Goal: Communication & Community: Share content

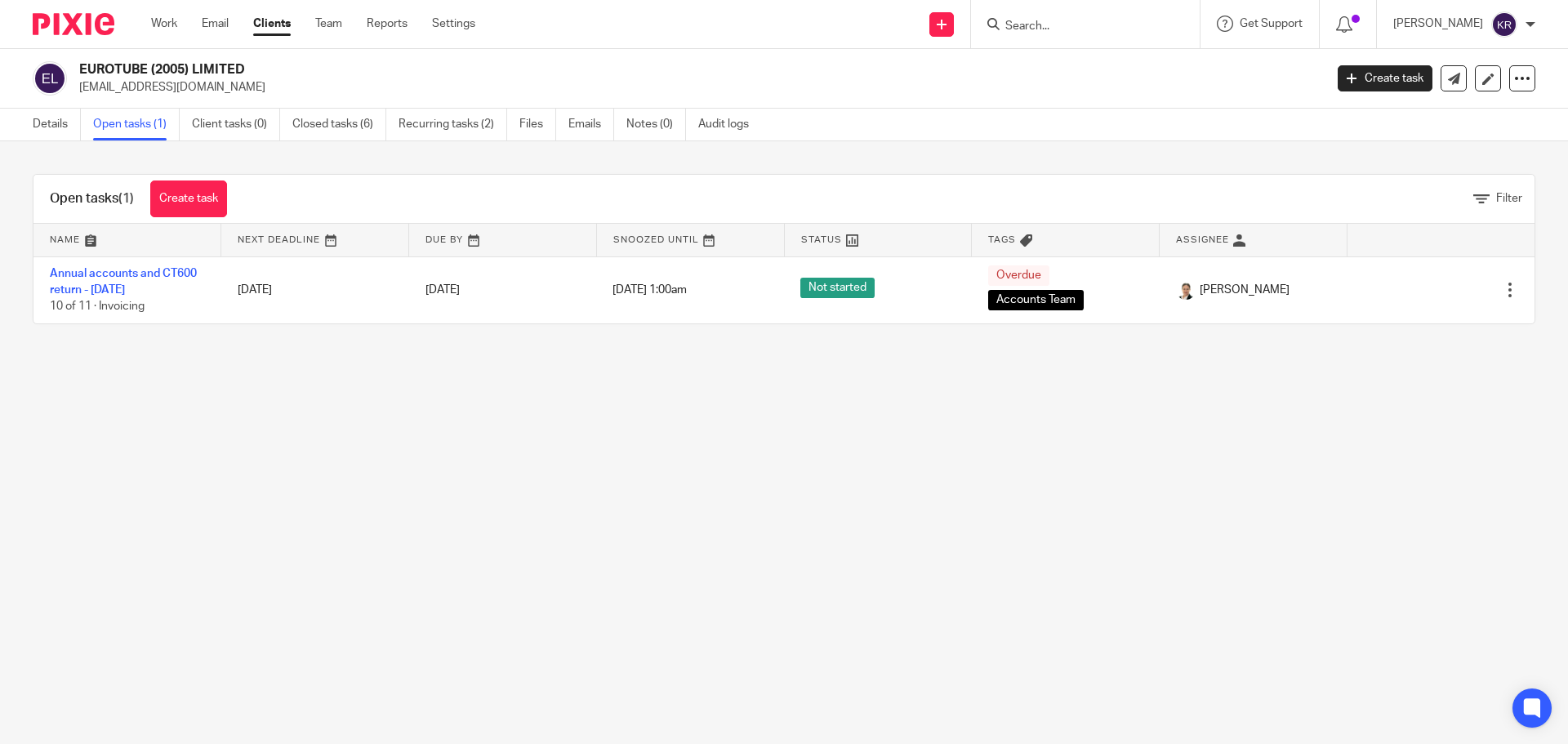
click at [1080, 25] on input "Search" at bounding box center [1077, 27] width 147 height 14
click at [587, 119] on link "Emails" at bounding box center [591, 124] width 46 height 32
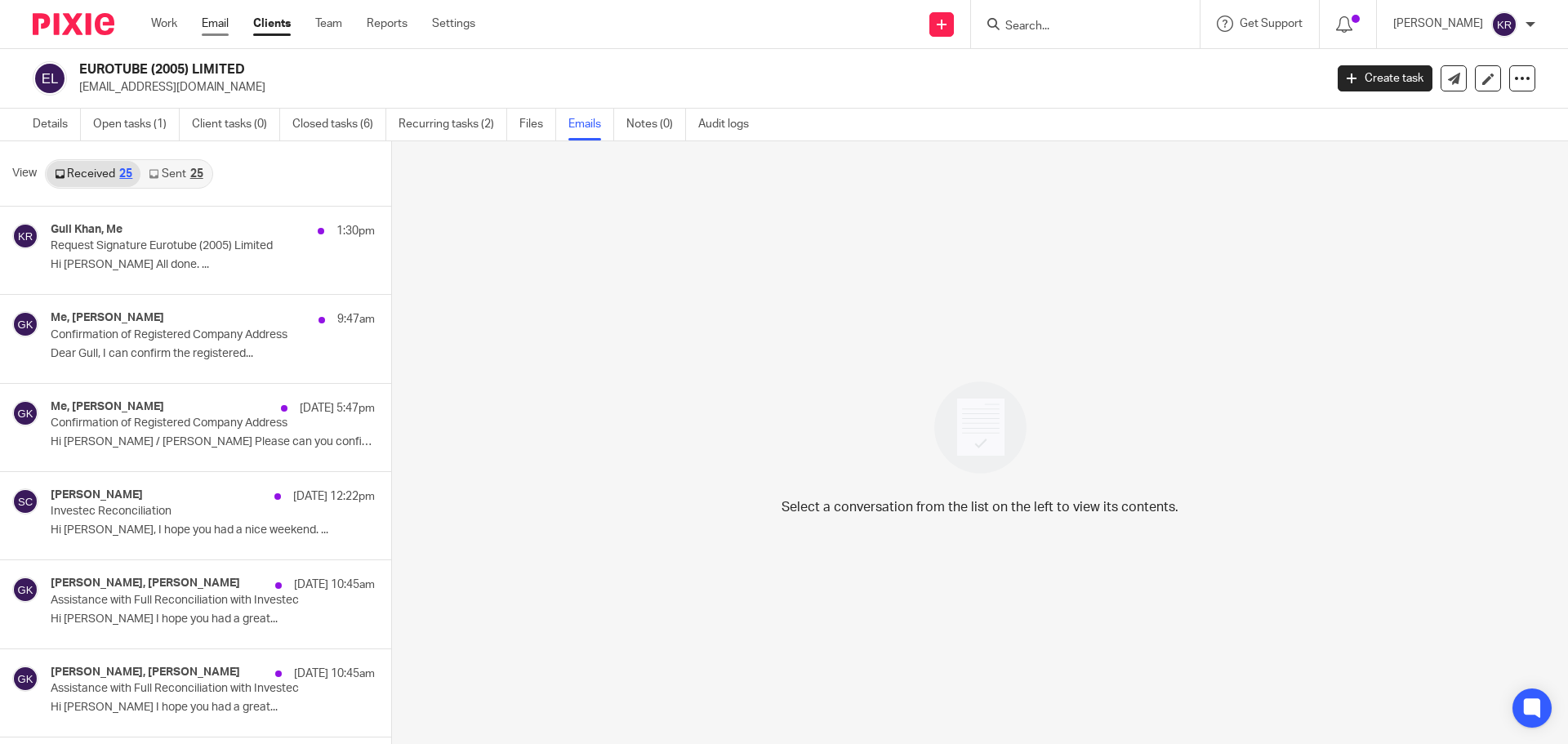
click at [221, 23] on link "Email" at bounding box center [215, 23] width 27 height 16
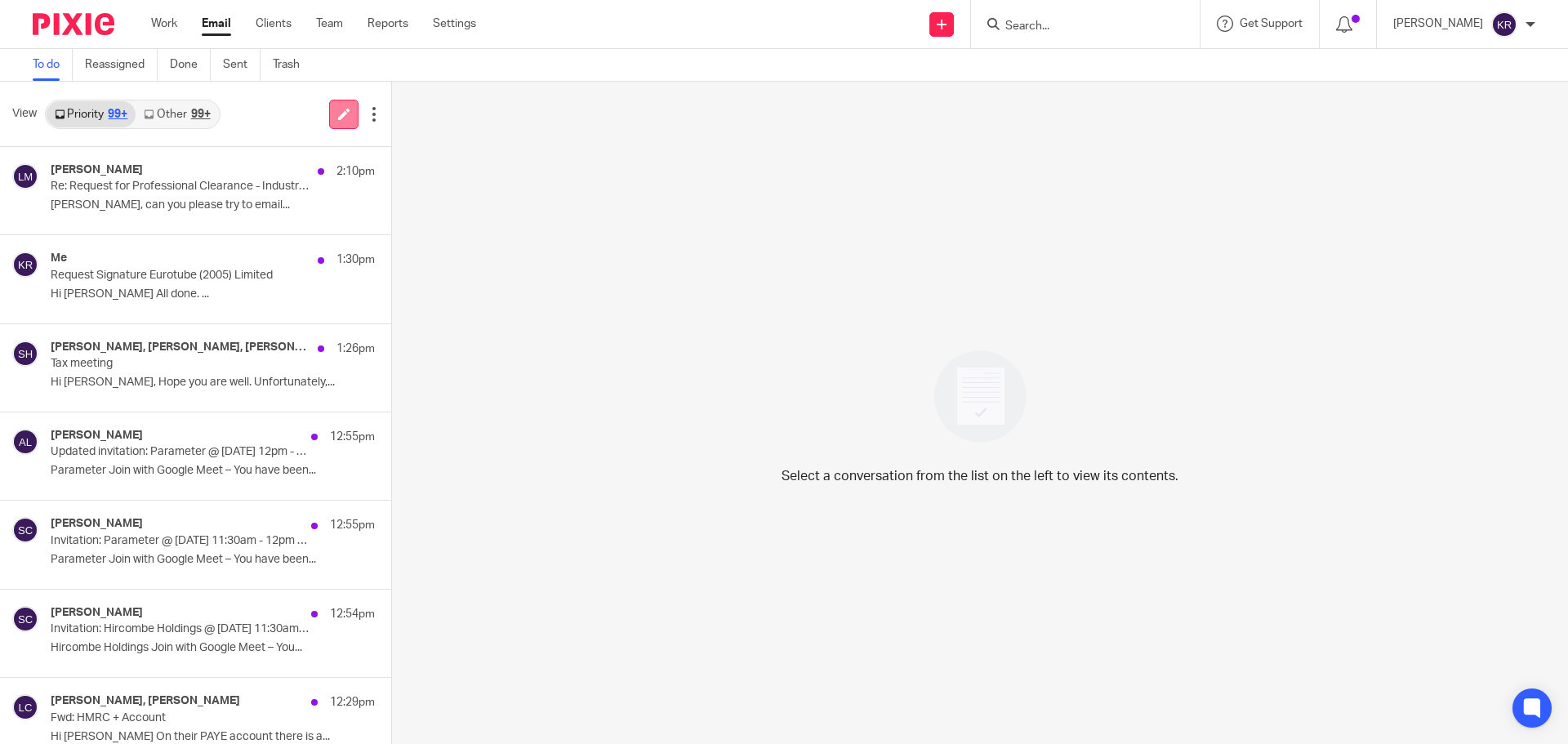
click at [338, 115] on icon at bounding box center [344, 114] width 13 height 13
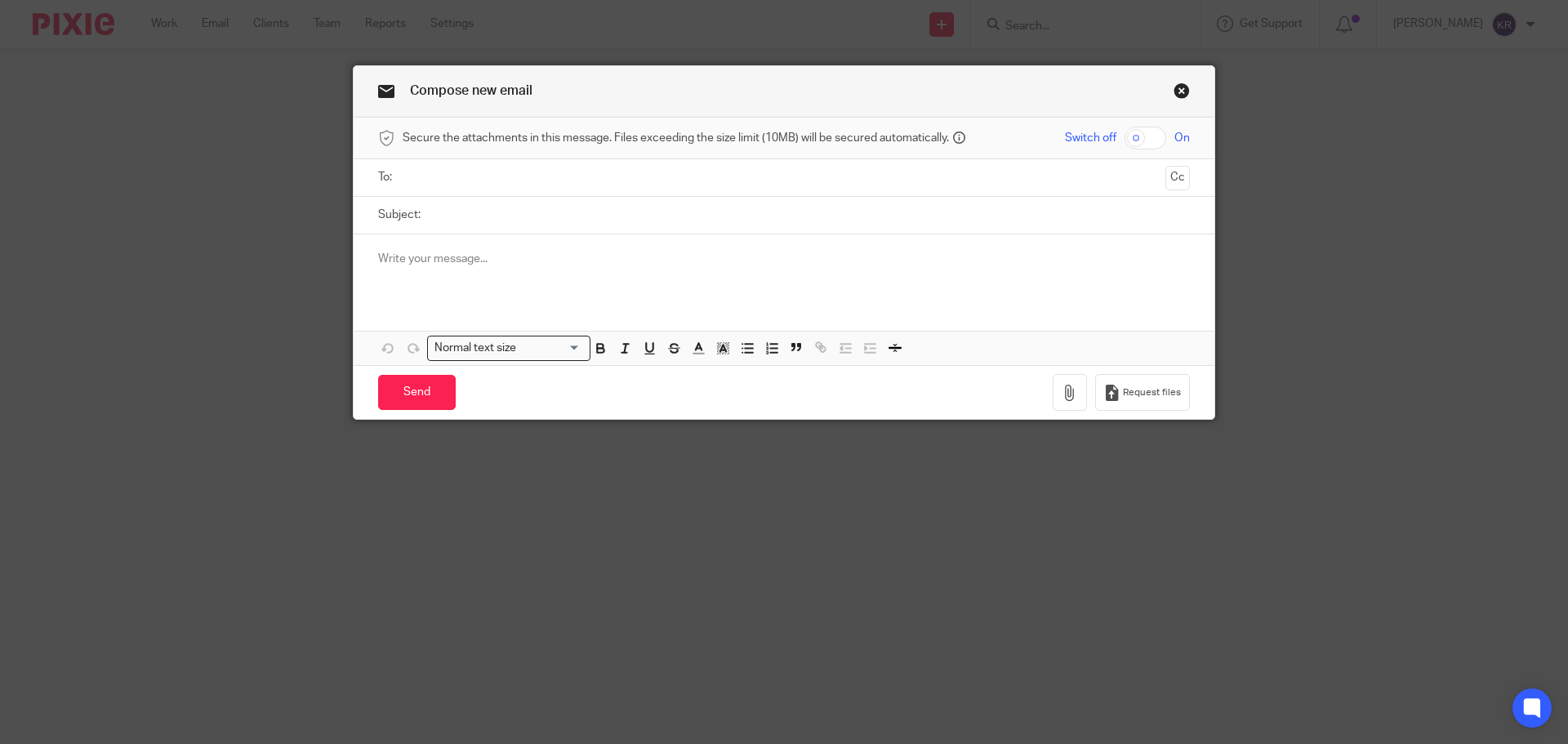
click at [439, 177] on input "text" at bounding box center [783, 177] width 750 height 19
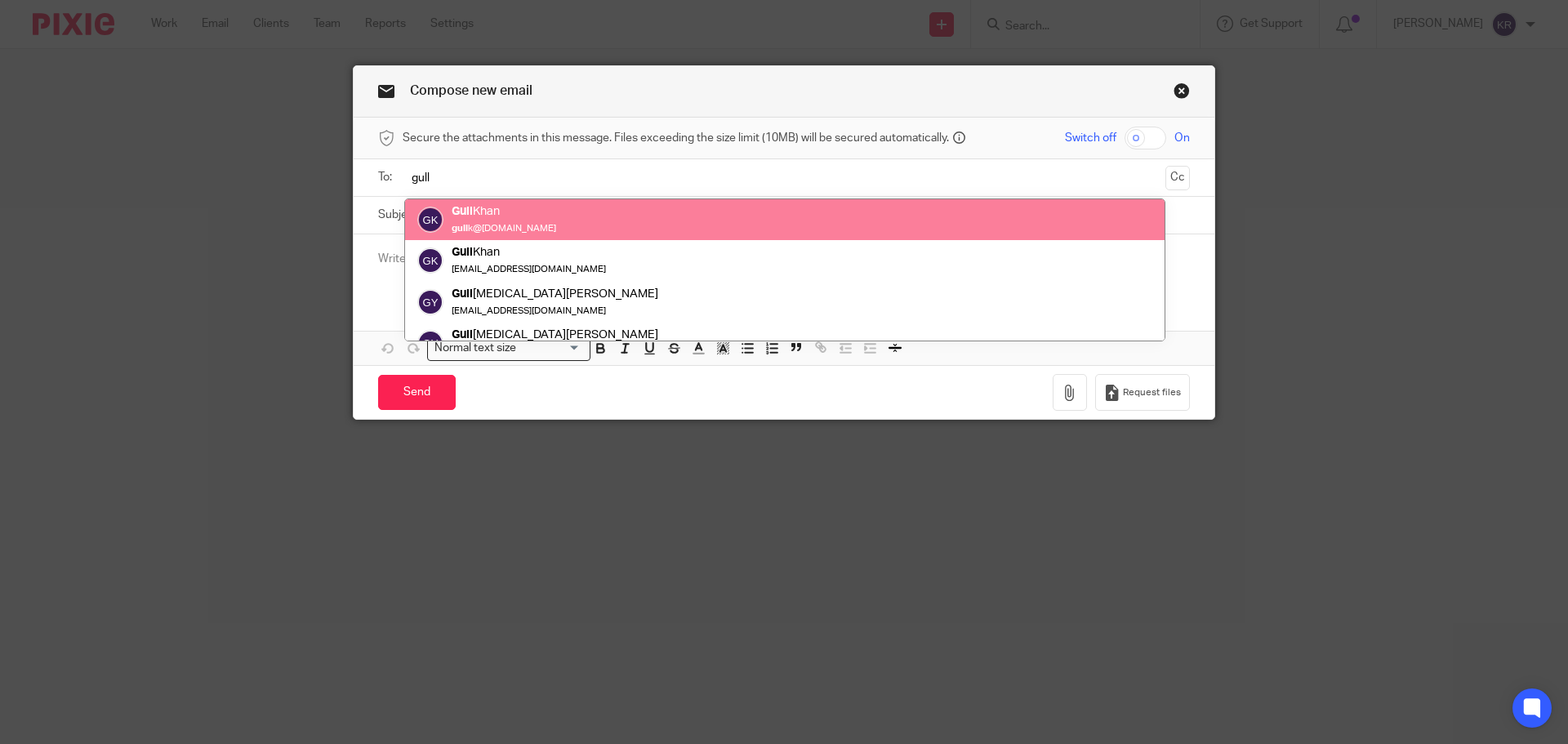
type input "gull"
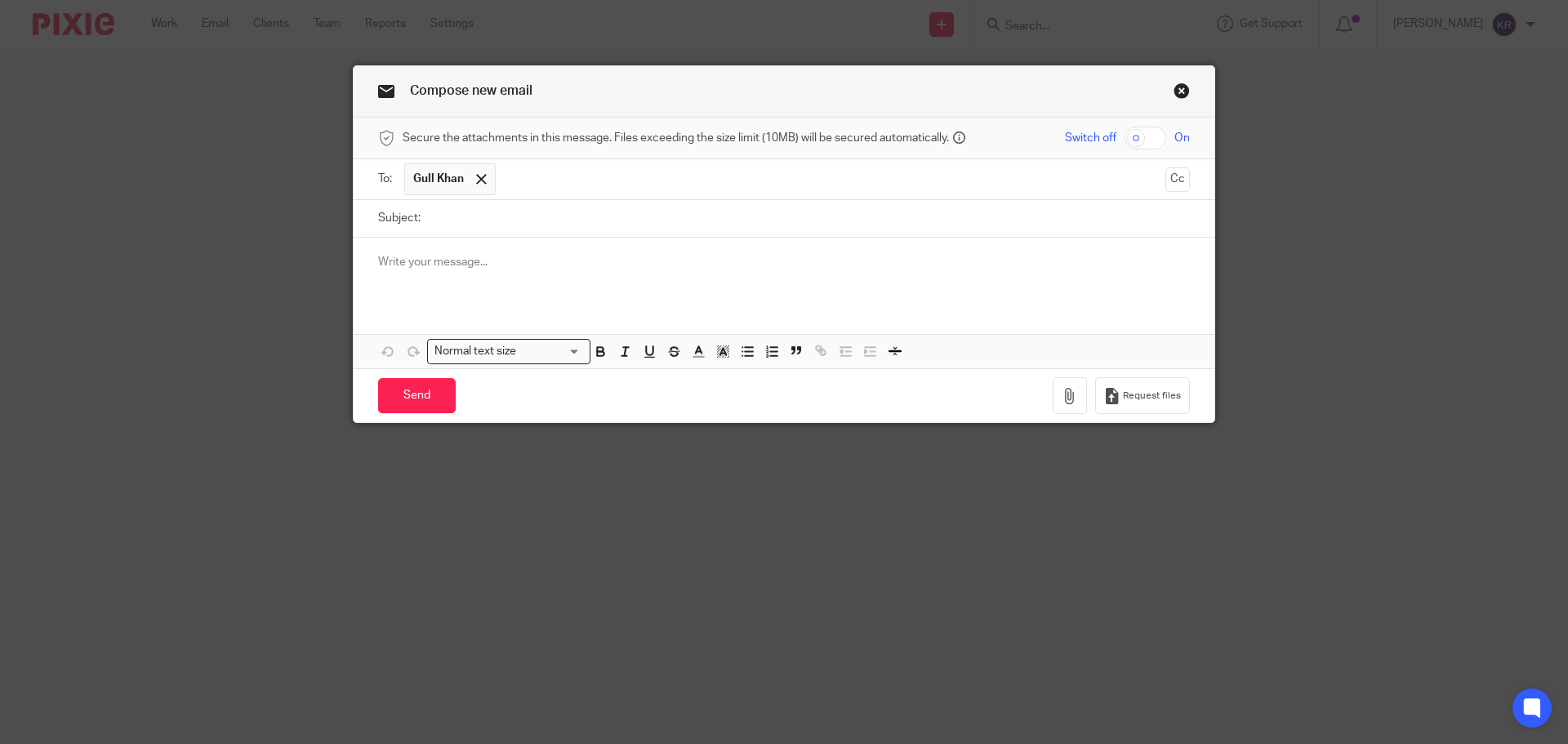
click at [473, 220] on input "Subject:" at bounding box center [809, 218] width 761 height 37
type input "Eurotube Leasing Limited"
click at [384, 266] on p at bounding box center [784, 262] width 812 height 16
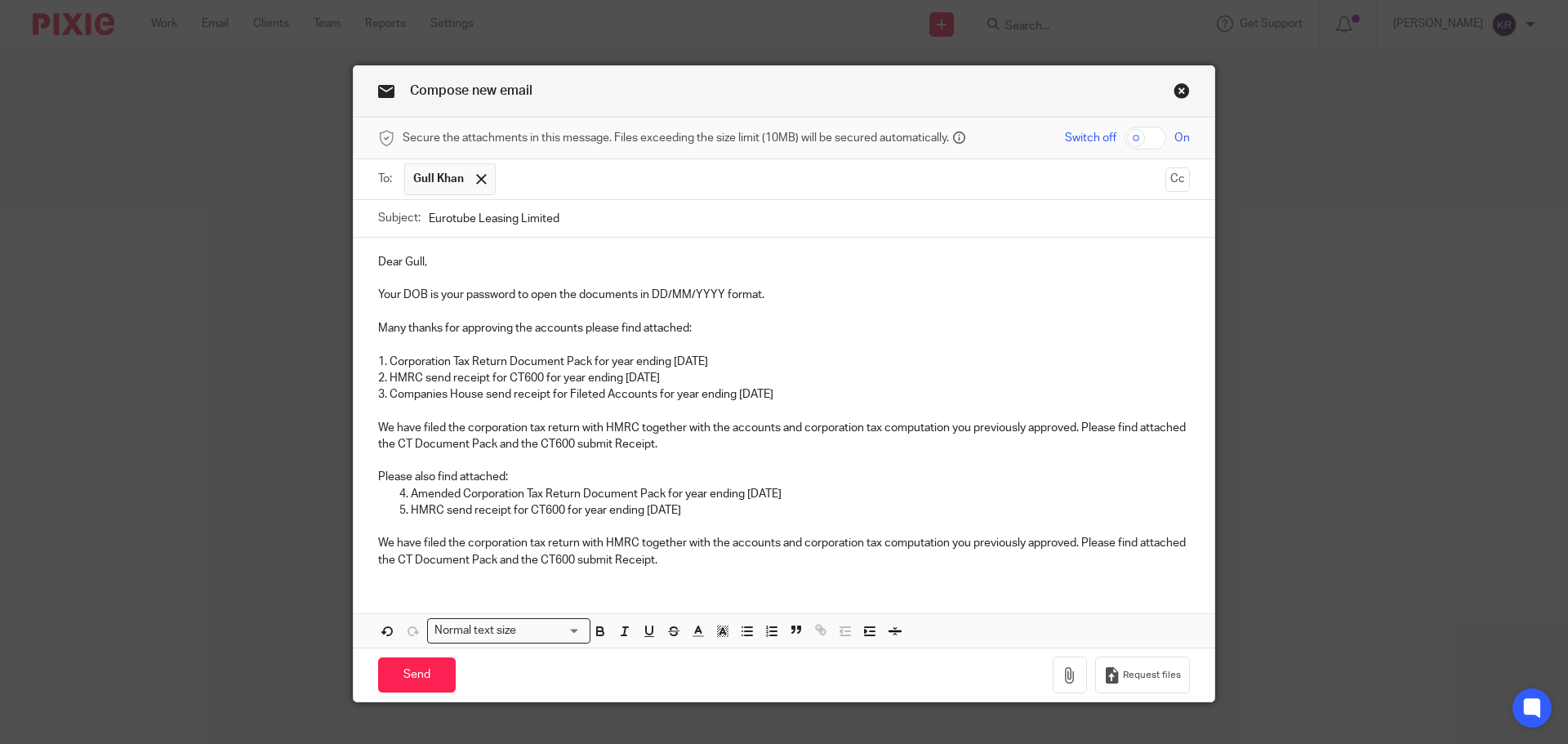
click at [1142, 139] on input "checkbox" at bounding box center [1145, 139] width 42 height 23
checkbox input "true"
click at [1063, 673] on icon "button" at bounding box center [1069, 675] width 16 height 16
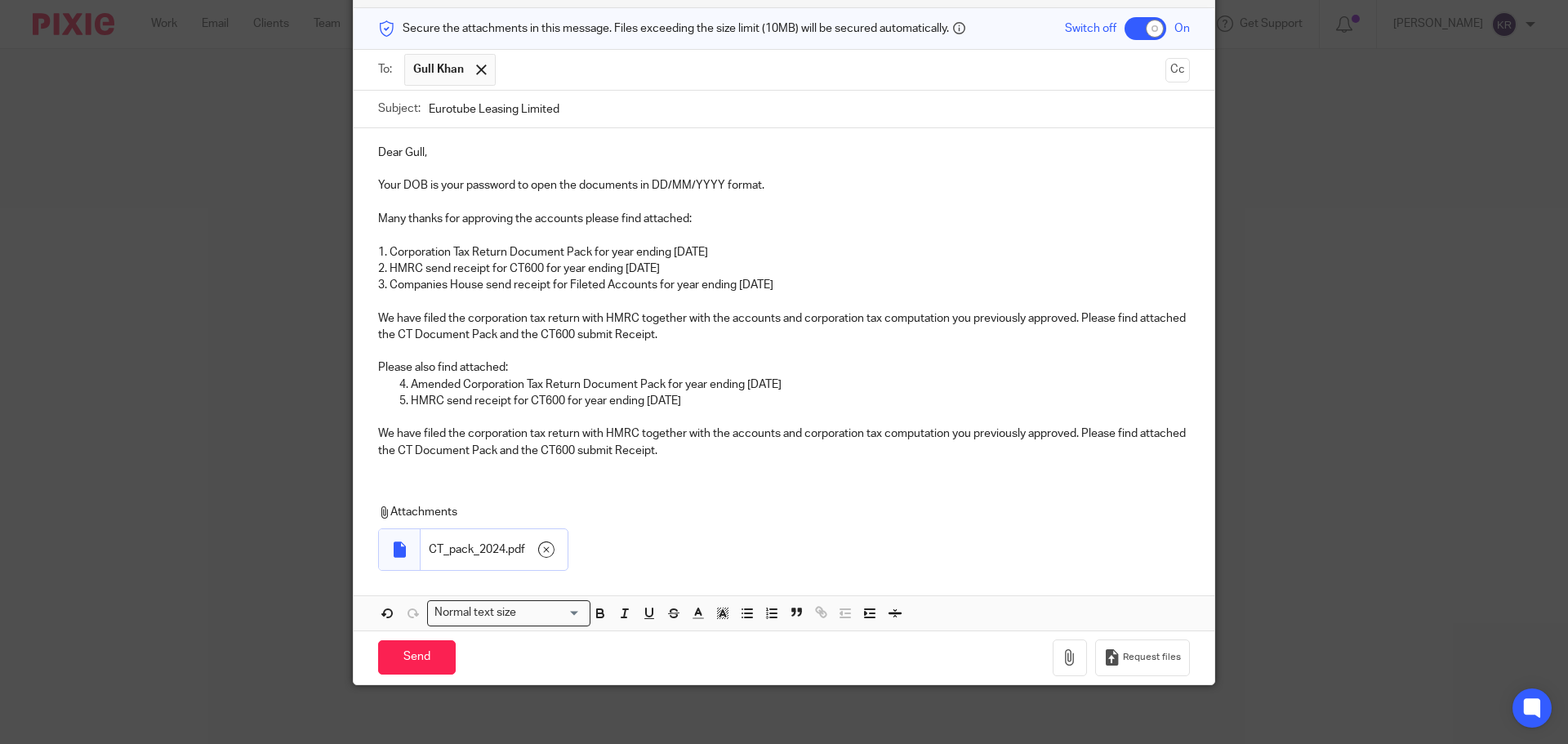
scroll to position [116, 0]
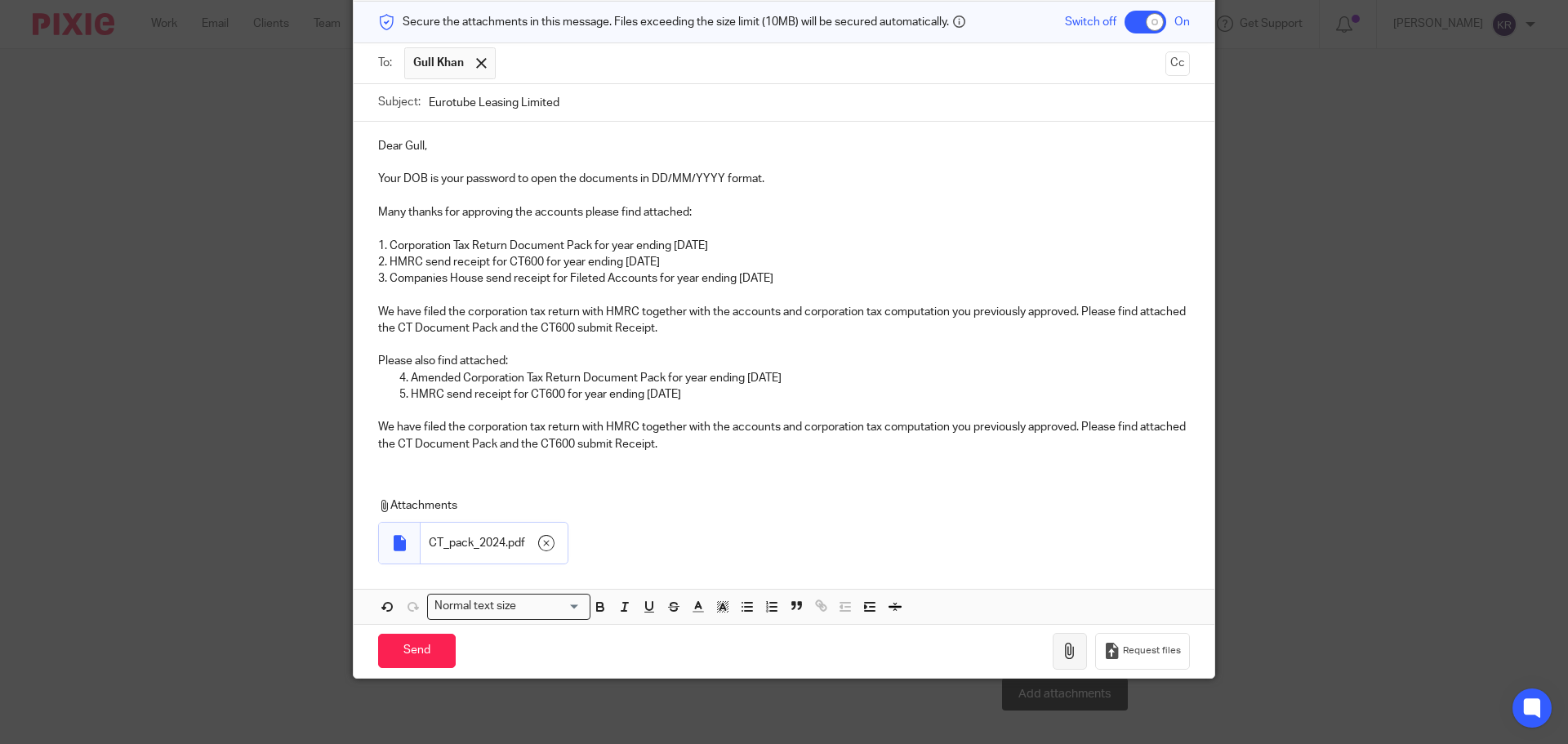
click at [1062, 655] on icon "button" at bounding box center [1069, 651] width 16 height 16
click at [1061, 657] on icon "button" at bounding box center [1069, 651] width 16 height 16
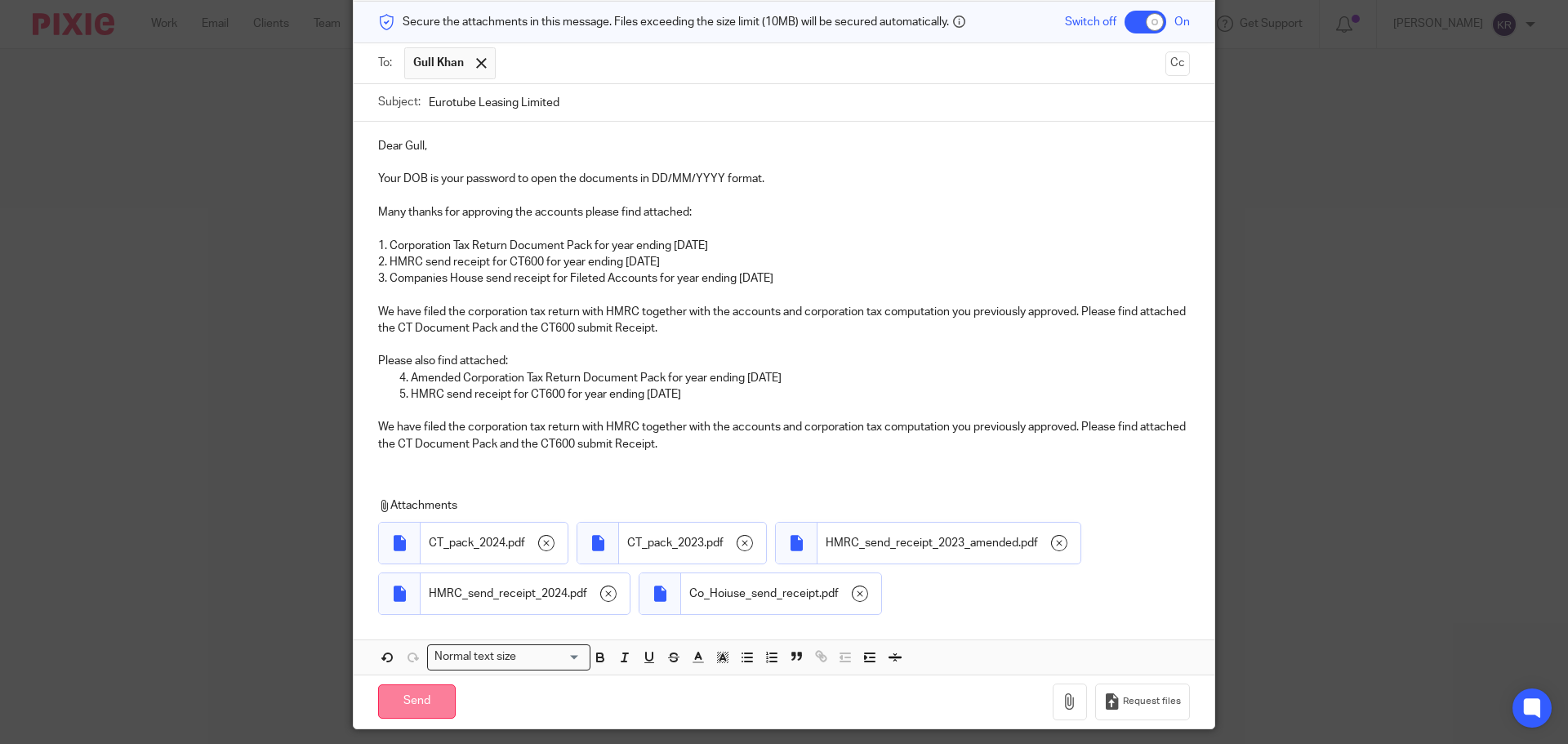
click at [416, 699] on input "Send" at bounding box center [417, 701] width 78 height 35
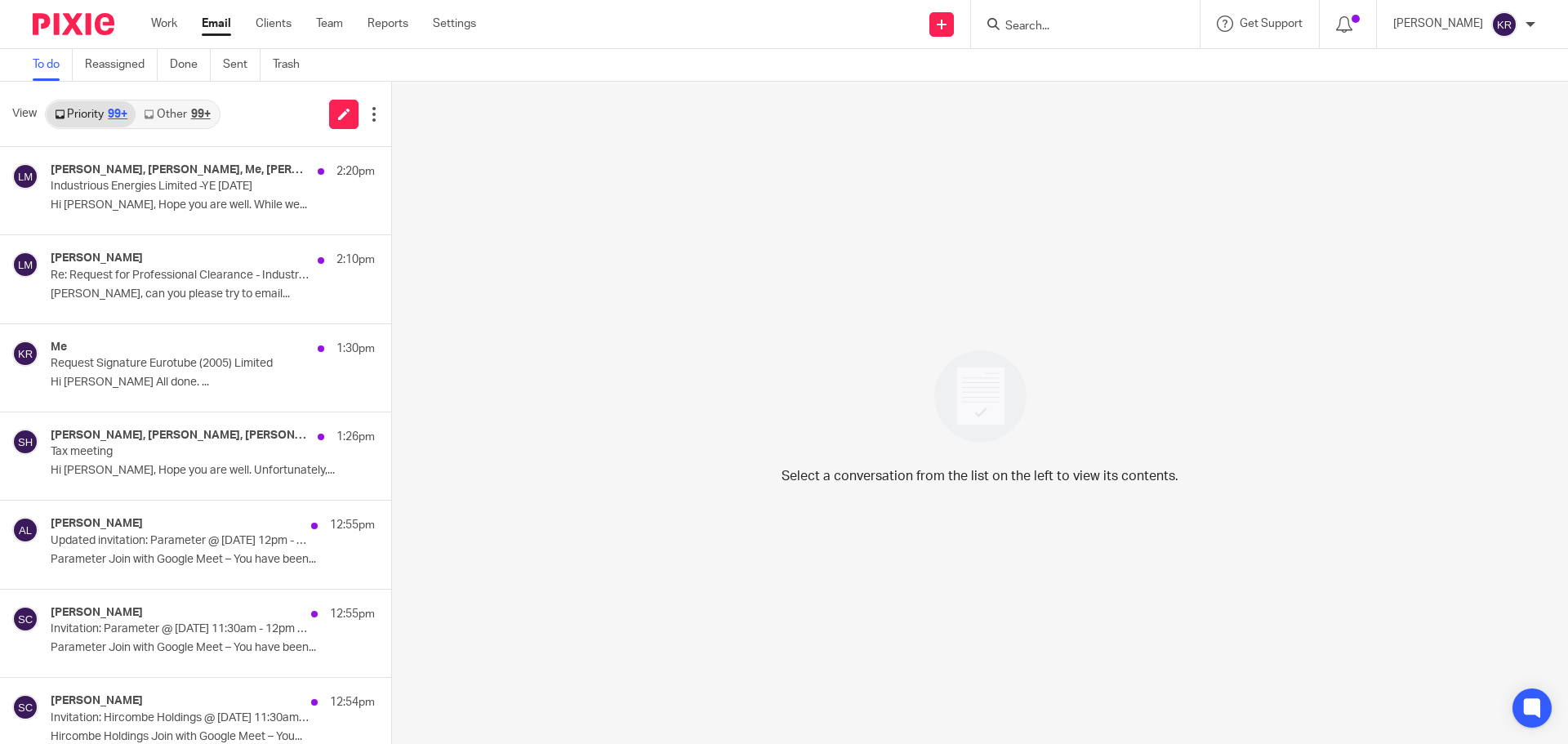
click at [1033, 33] on input "Search" at bounding box center [1077, 27] width 147 height 14
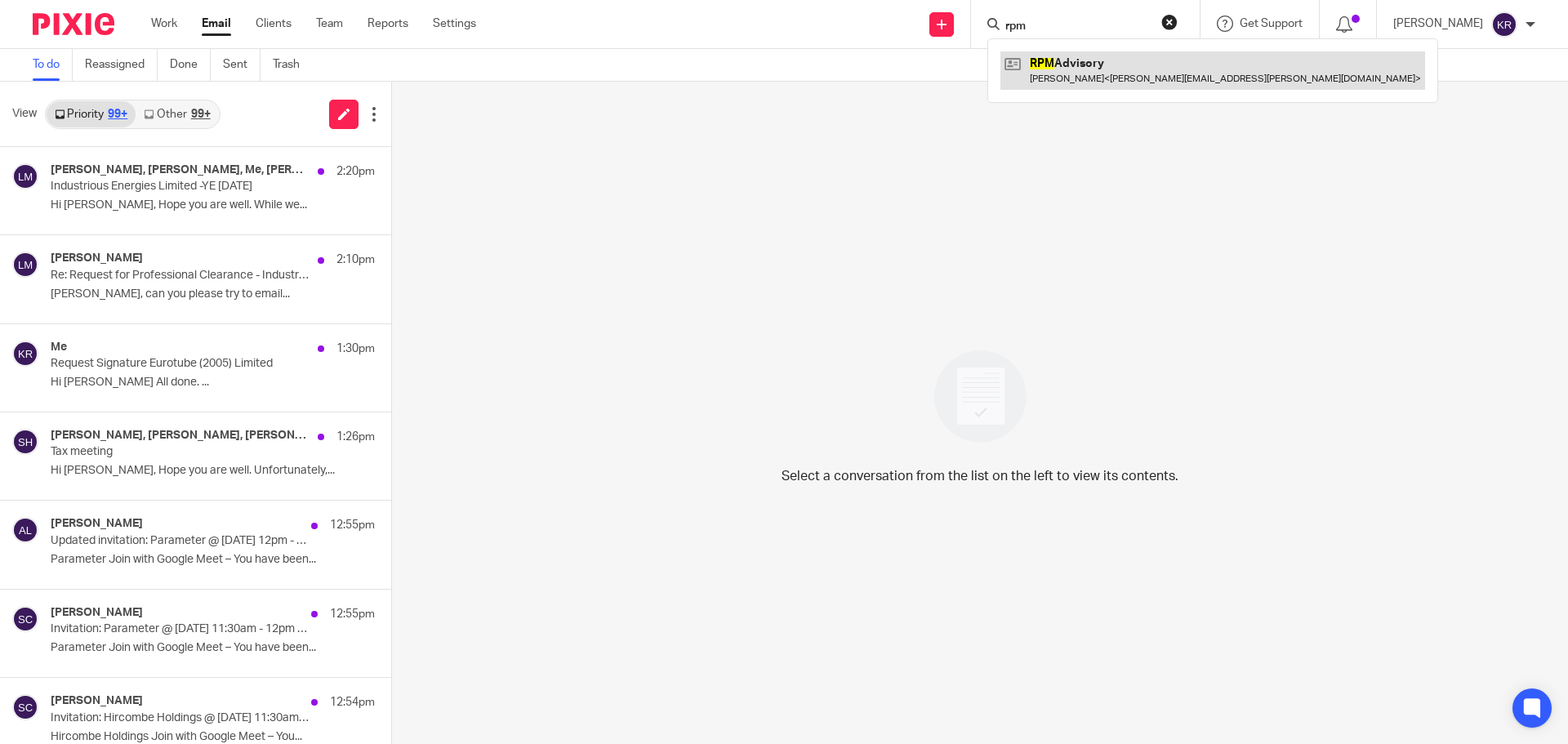
type input "rpm"
click at [1129, 61] on link at bounding box center [1212, 71] width 425 height 38
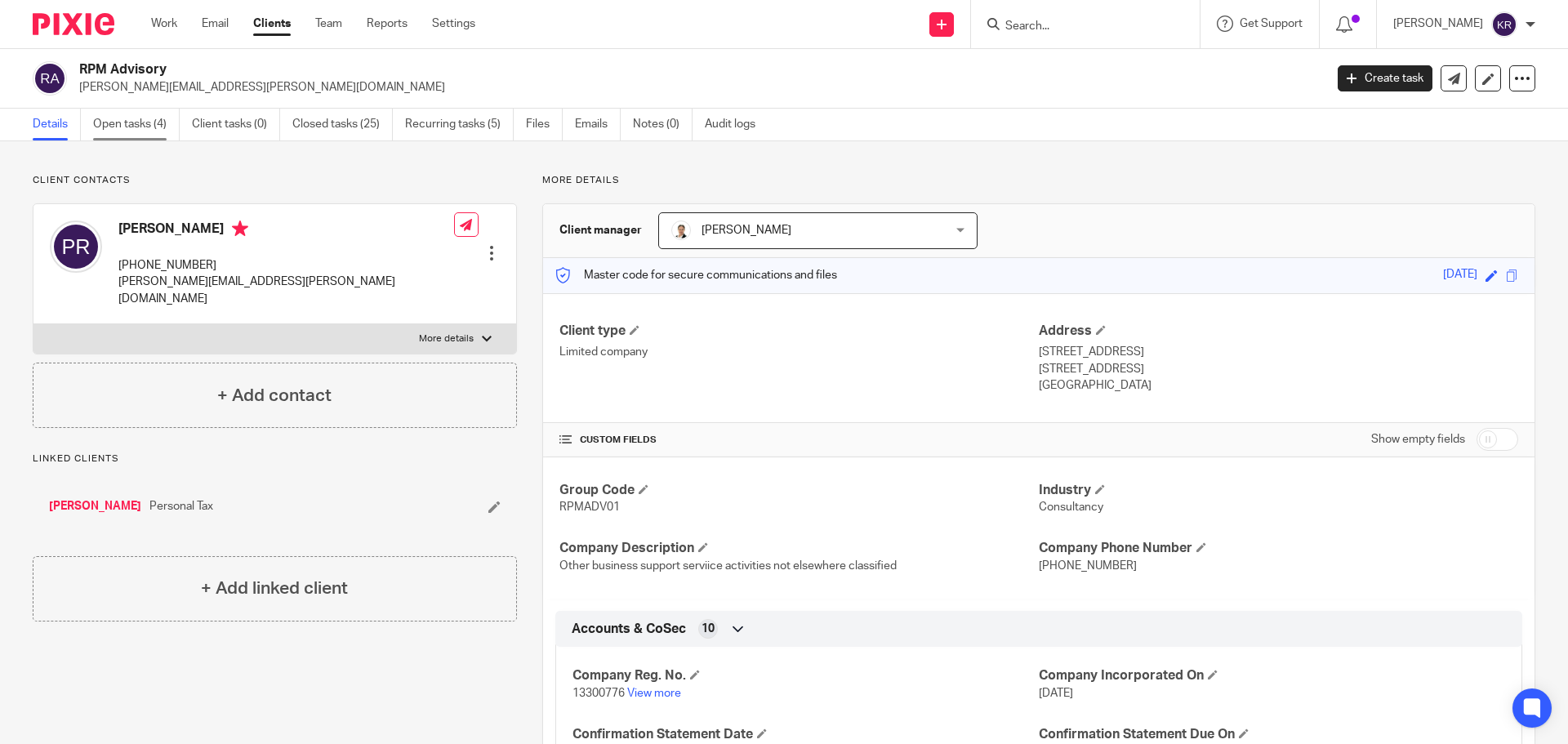
click at [128, 128] on link "Open tasks (4)" at bounding box center [136, 124] width 87 height 32
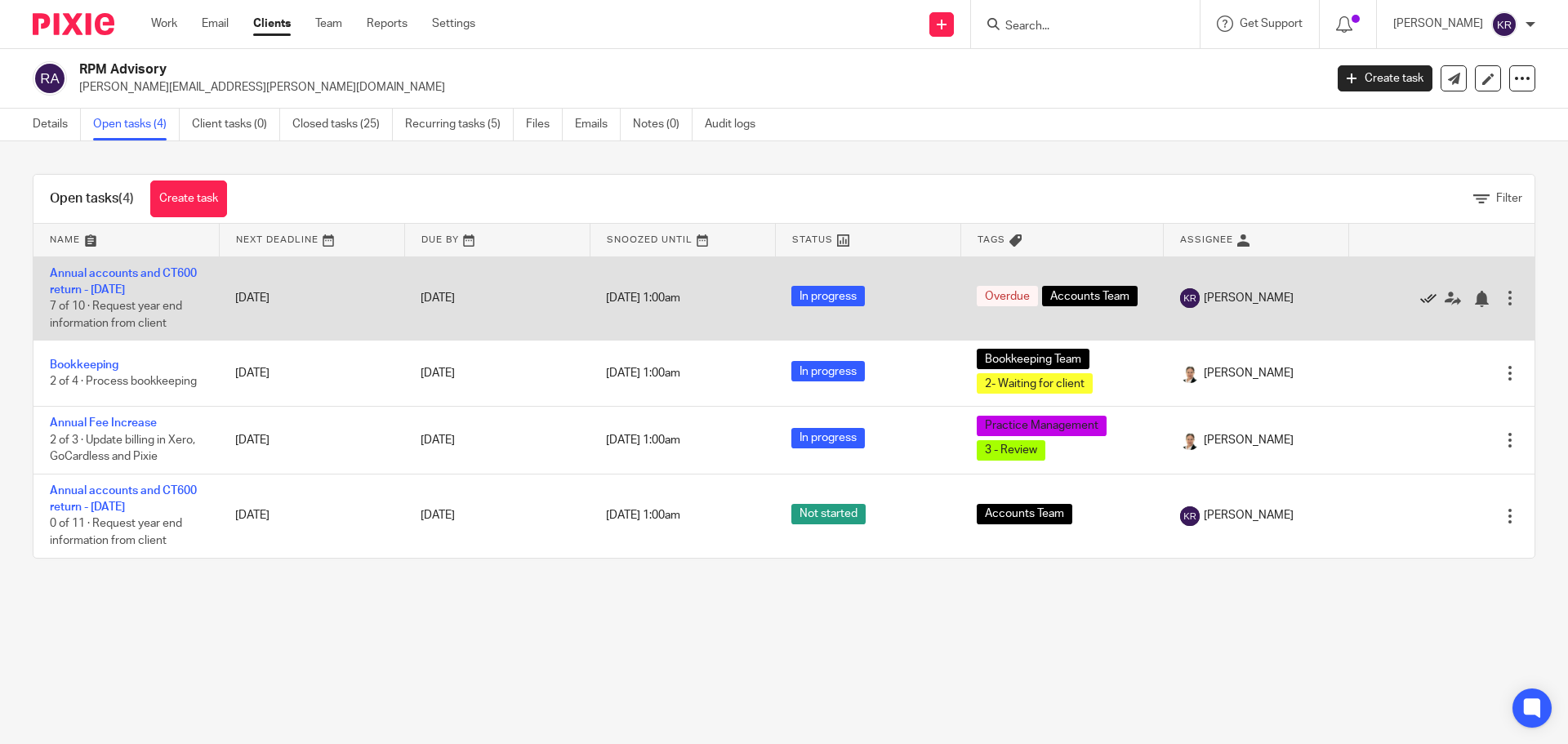
click at [1420, 299] on icon at bounding box center [1428, 299] width 16 height 16
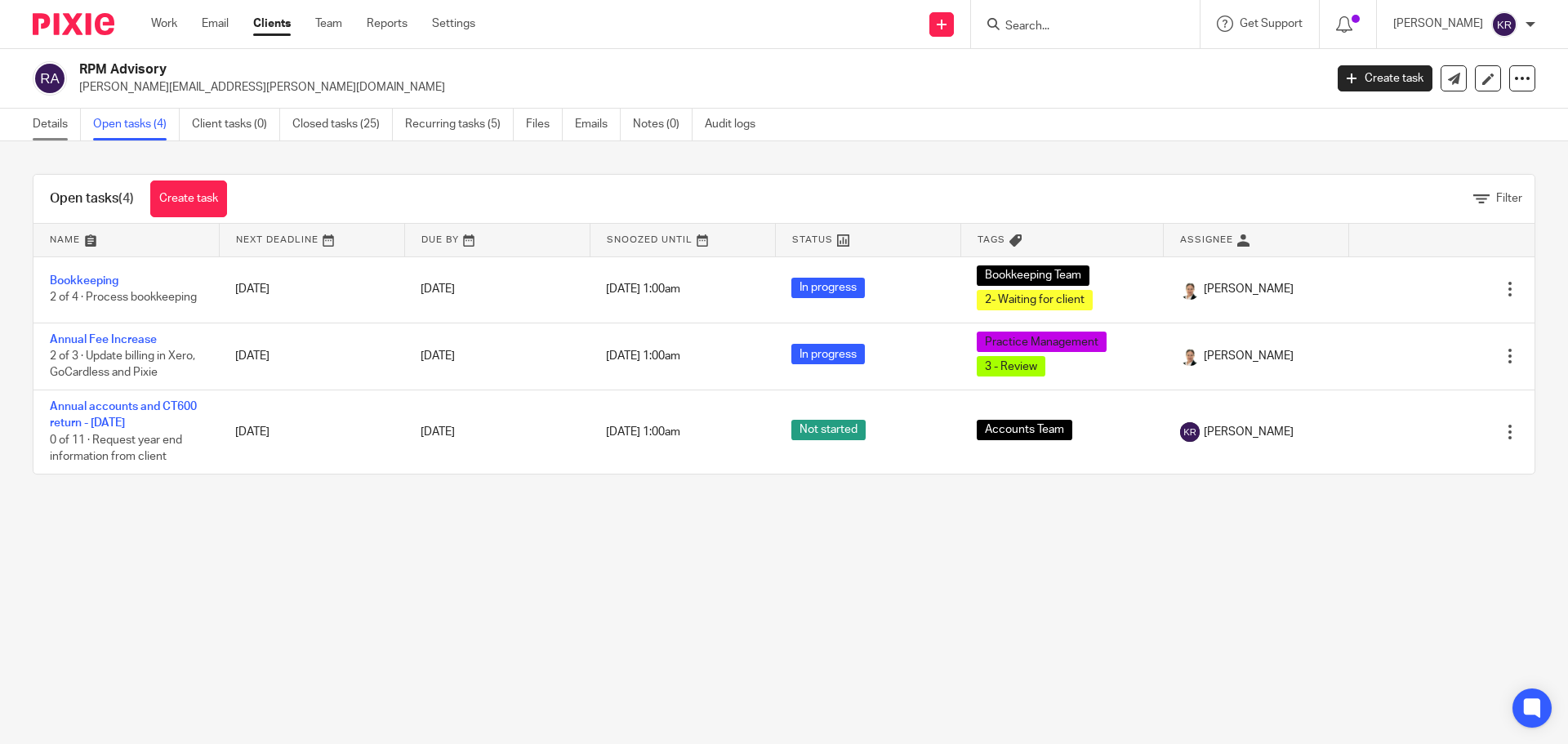
click at [42, 123] on link "Details" at bounding box center [57, 124] width 48 height 32
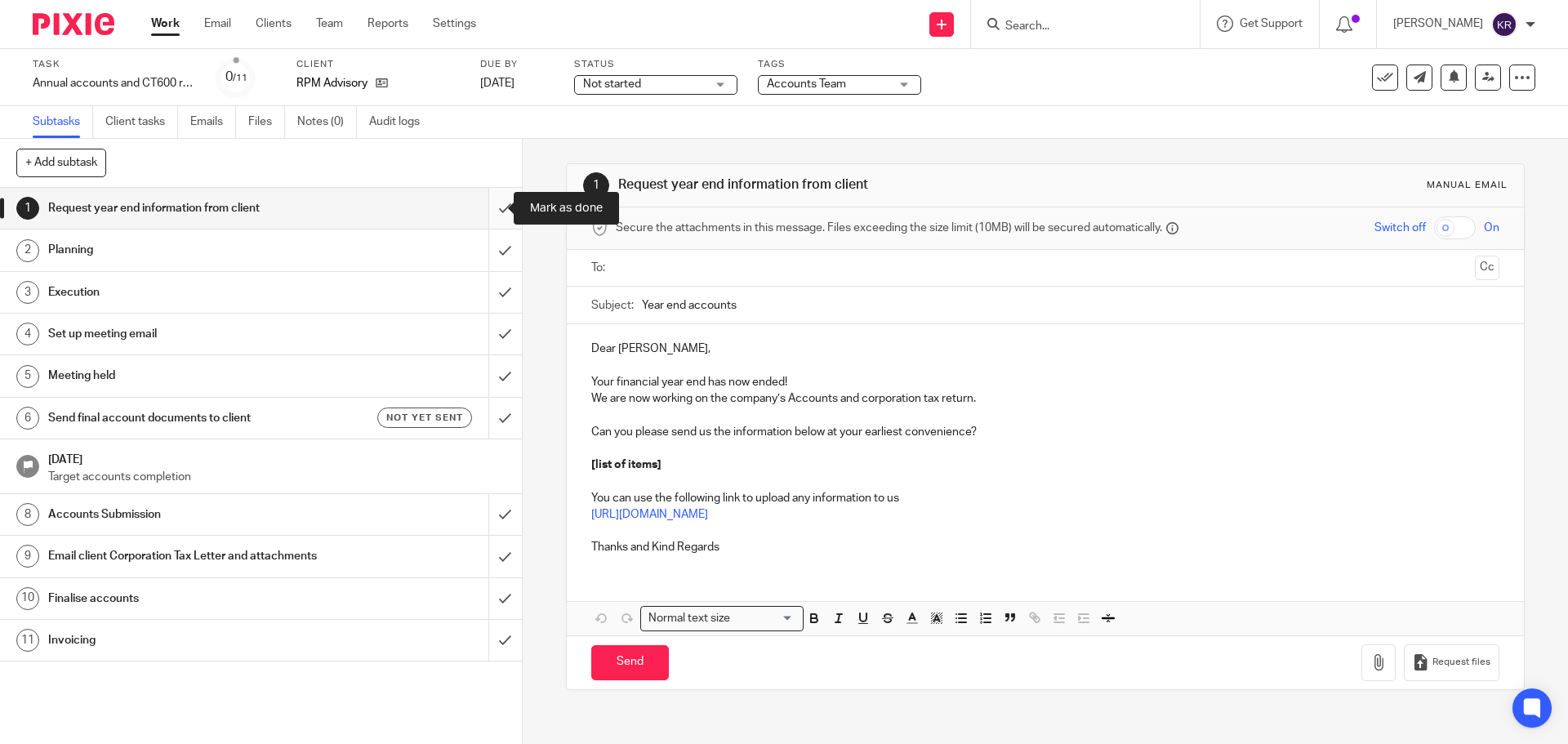
click at [495, 205] on input "submit" at bounding box center [261, 208] width 522 height 41
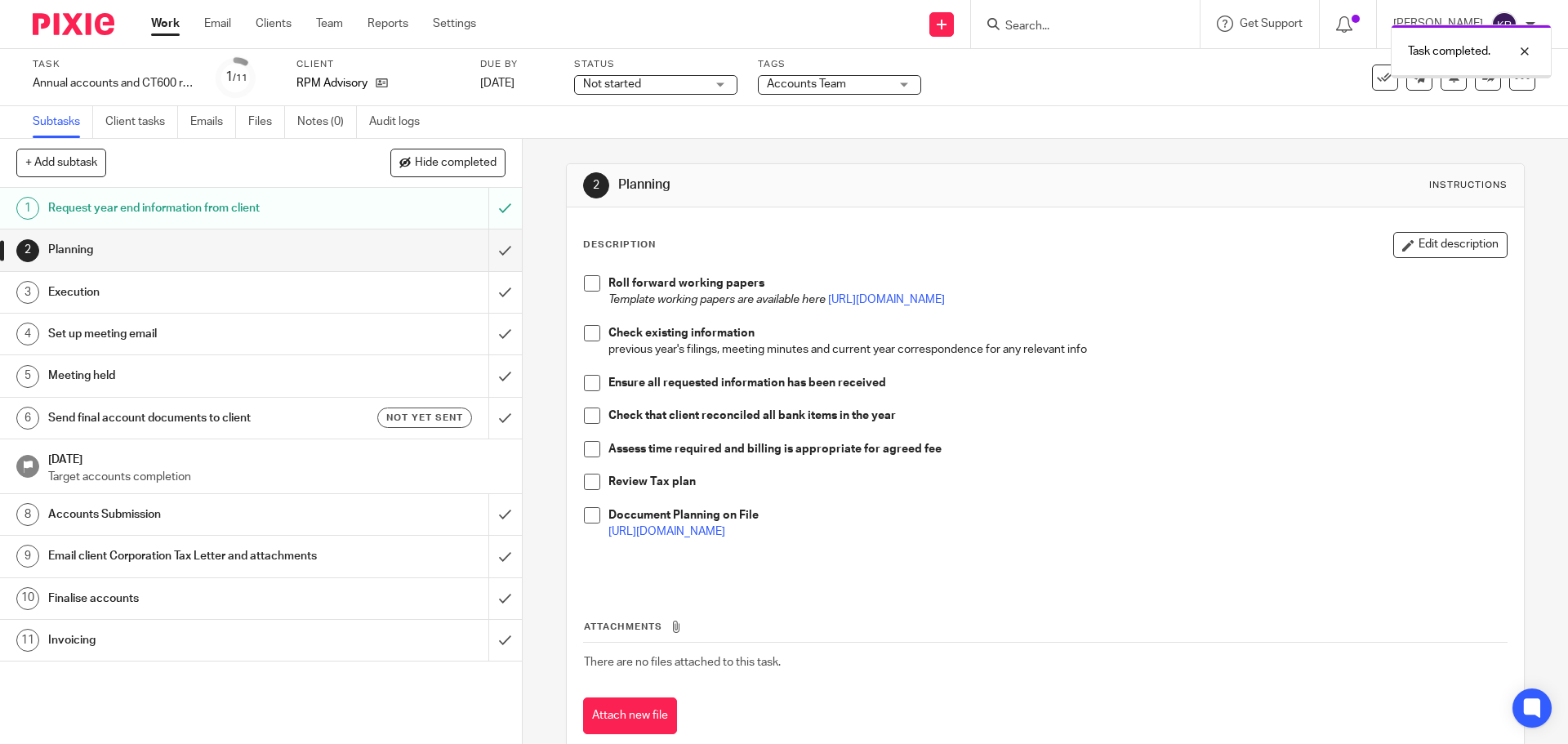
click at [490, 251] on input "submit" at bounding box center [261, 250] width 522 height 41
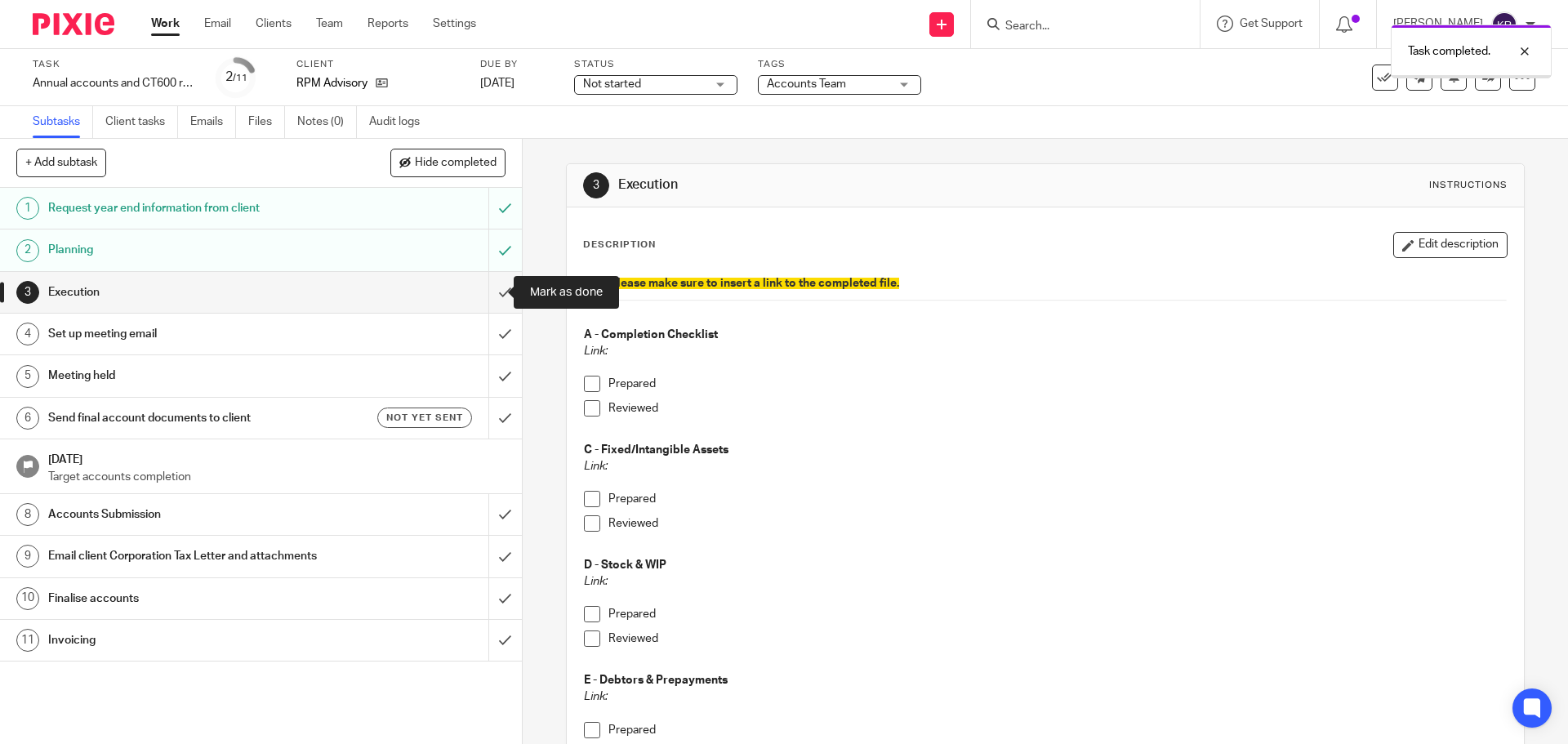
click at [492, 279] on input "submit" at bounding box center [261, 292] width 522 height 41
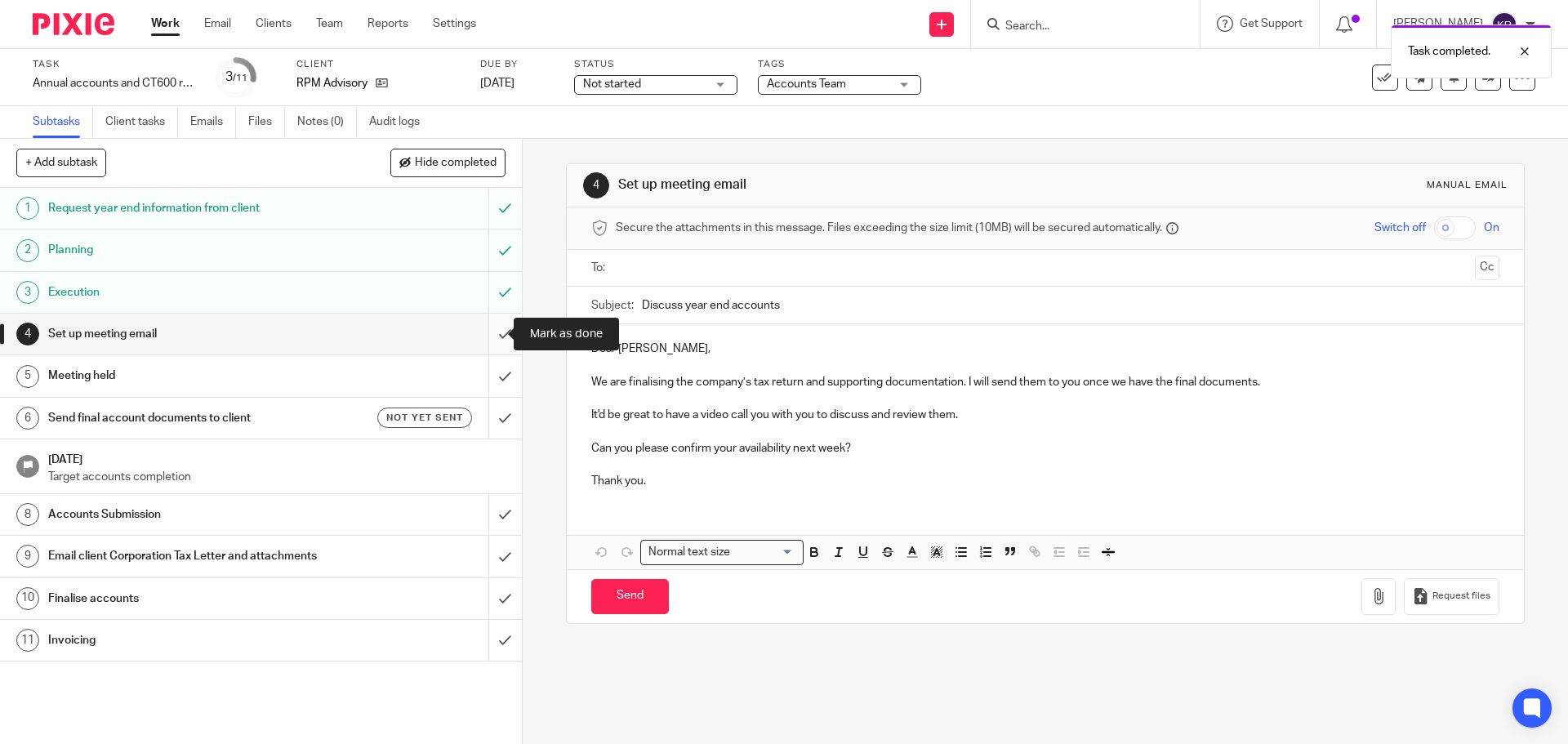
click at [495, 333] on input "submit" at bounding box center [261, 334] width 522 height 41
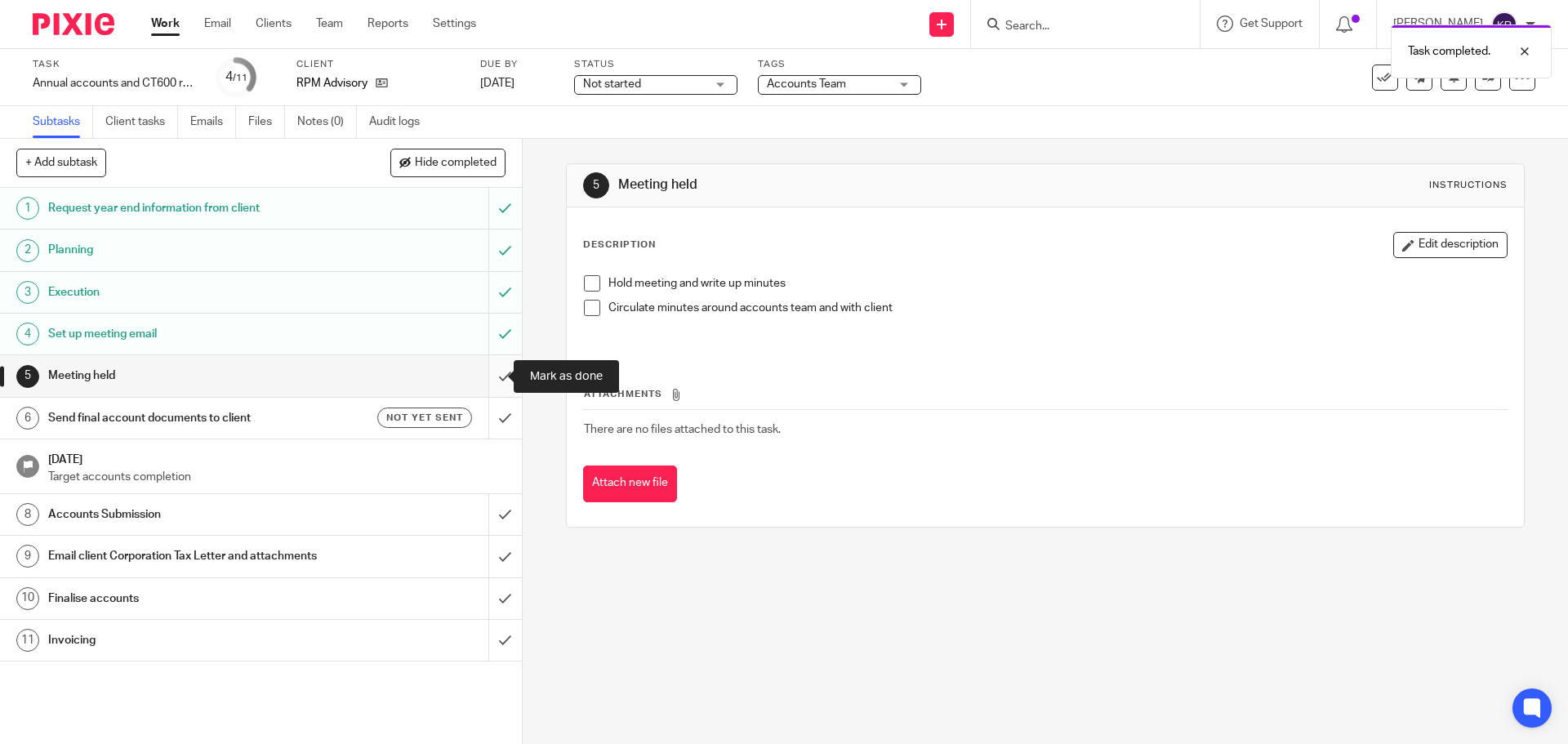
click at [488, 377] on input "submit" at bounding box center [261, 376] width 522 height 41
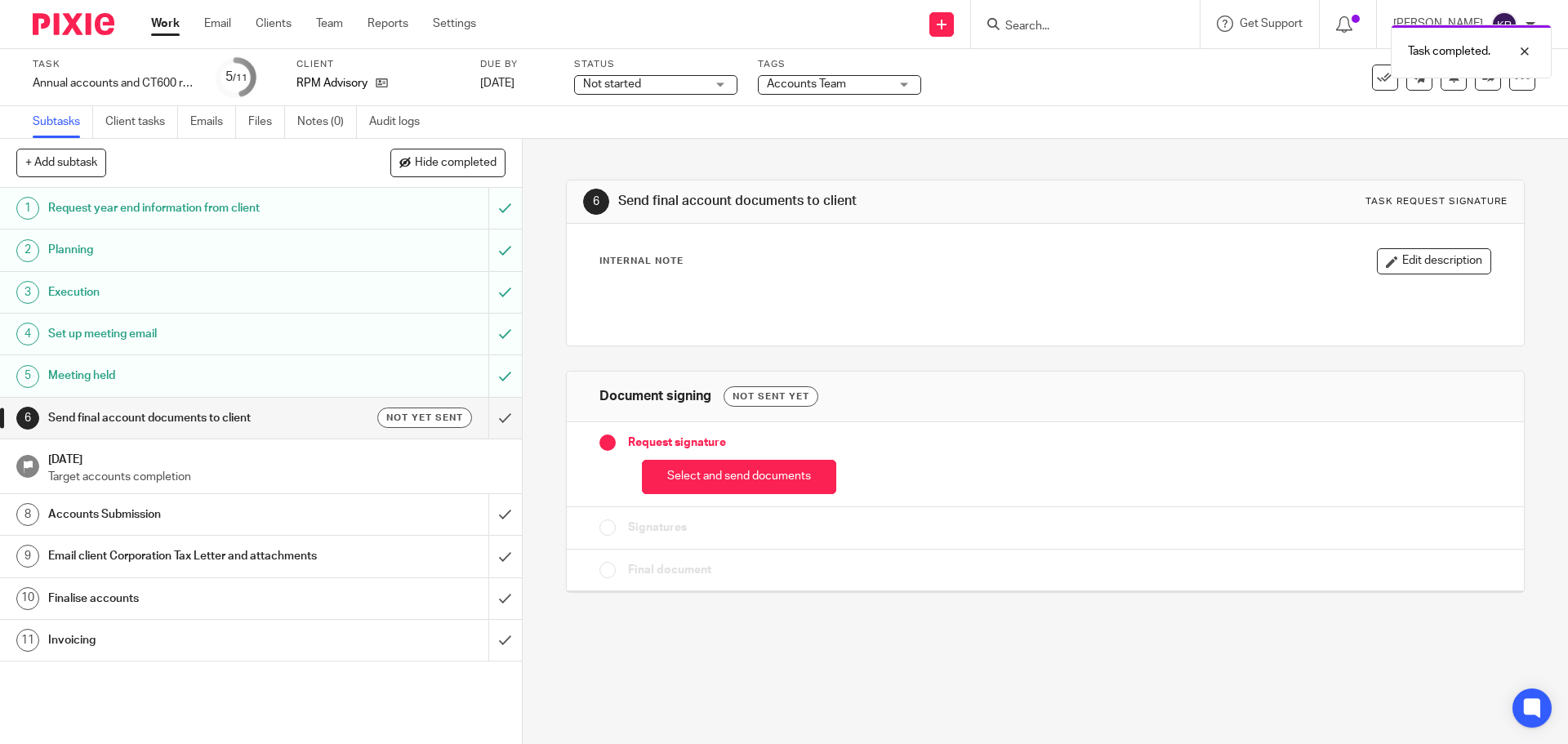
click at [204, 423] on h1 "Send final account documents to client" at bounding box center [190, 418] width 282 height 24
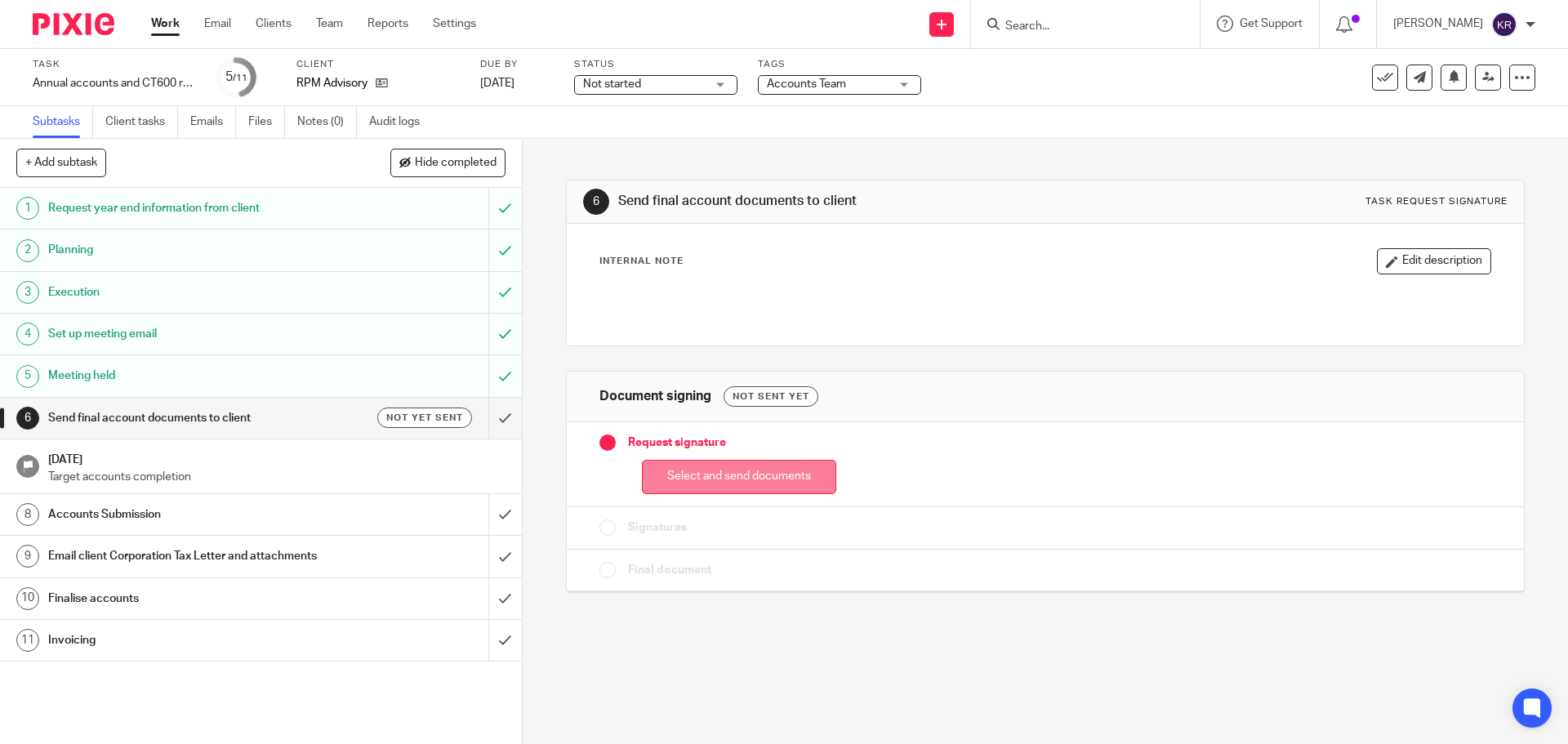
click at [721, 479] on button "Select and send documents" at bounding box center [738, 477] width 194 height 35
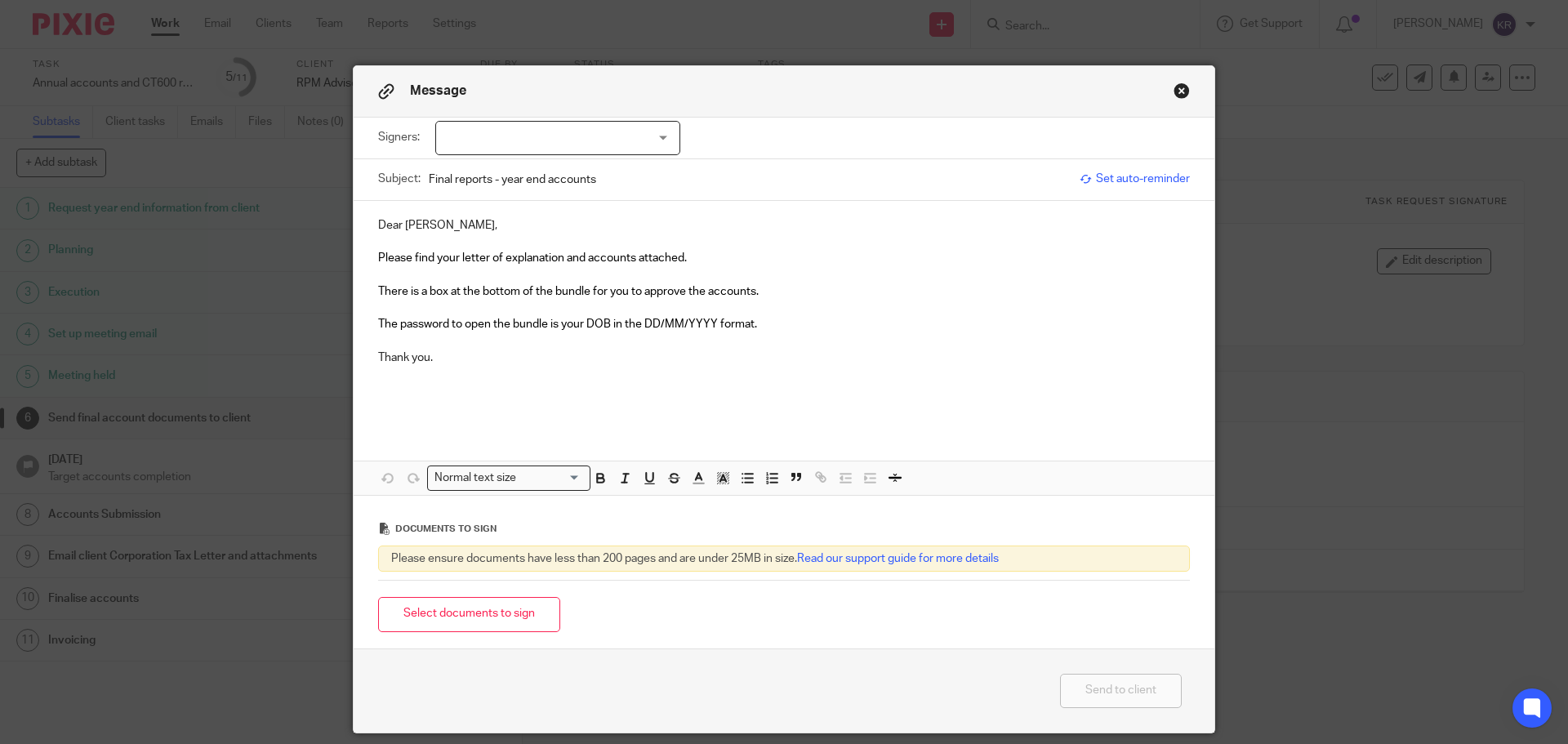
click at [507, 142] on div at bounding box center [558, 138] width 245 height 34
click at [509, 164] on li "[PERSON_NAME]" at bounding box center [552, 172] width 243 height 33
checkbox input "true"
click at [760, 229] on p "Dear [PERSON_NAME]," at bounding box center [784, 225] width 812 height 16
drag, startPoint x: 372, startPoint y: 354, endPoint x: 597, endPoint y: 371, distance: 225.6
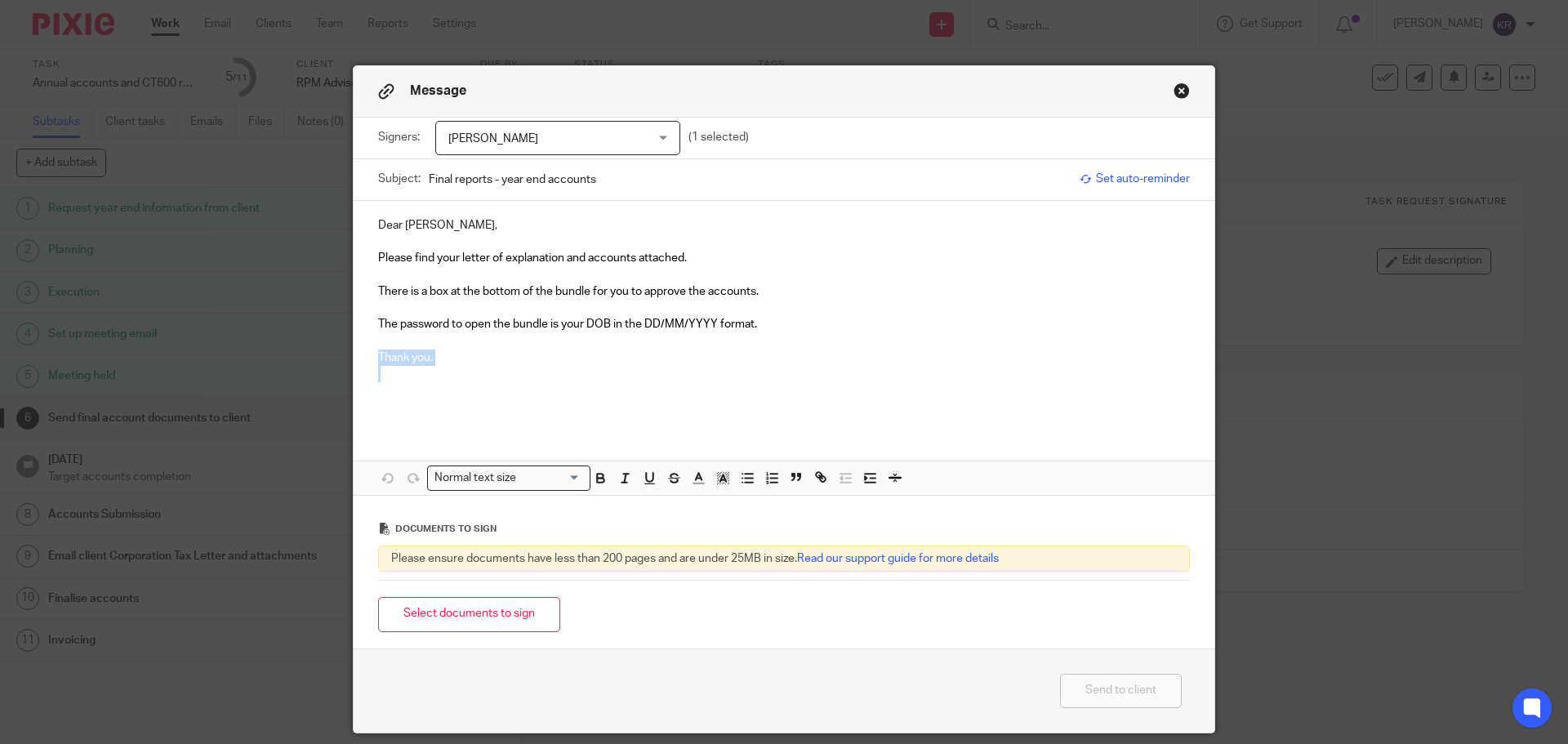
click at [597, 371] on div "Dear [PERSON_NAME], Please find your letter of explanation and accounts attache…" at bounding box center [784, 315] width 861 height 227
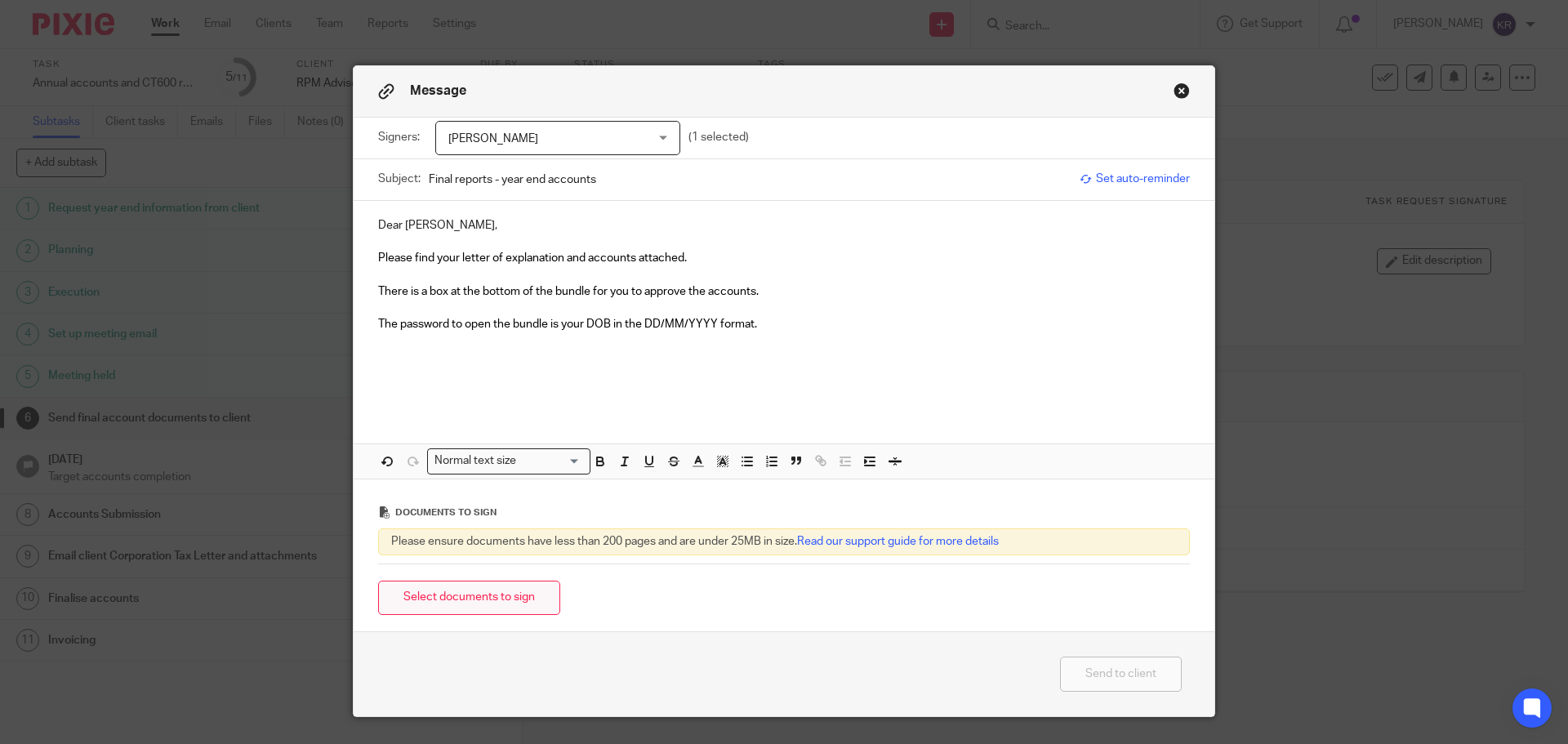
click at [443, 603] on button "Select documents to sign" at bounding box center [469, 597] width 182 height 35
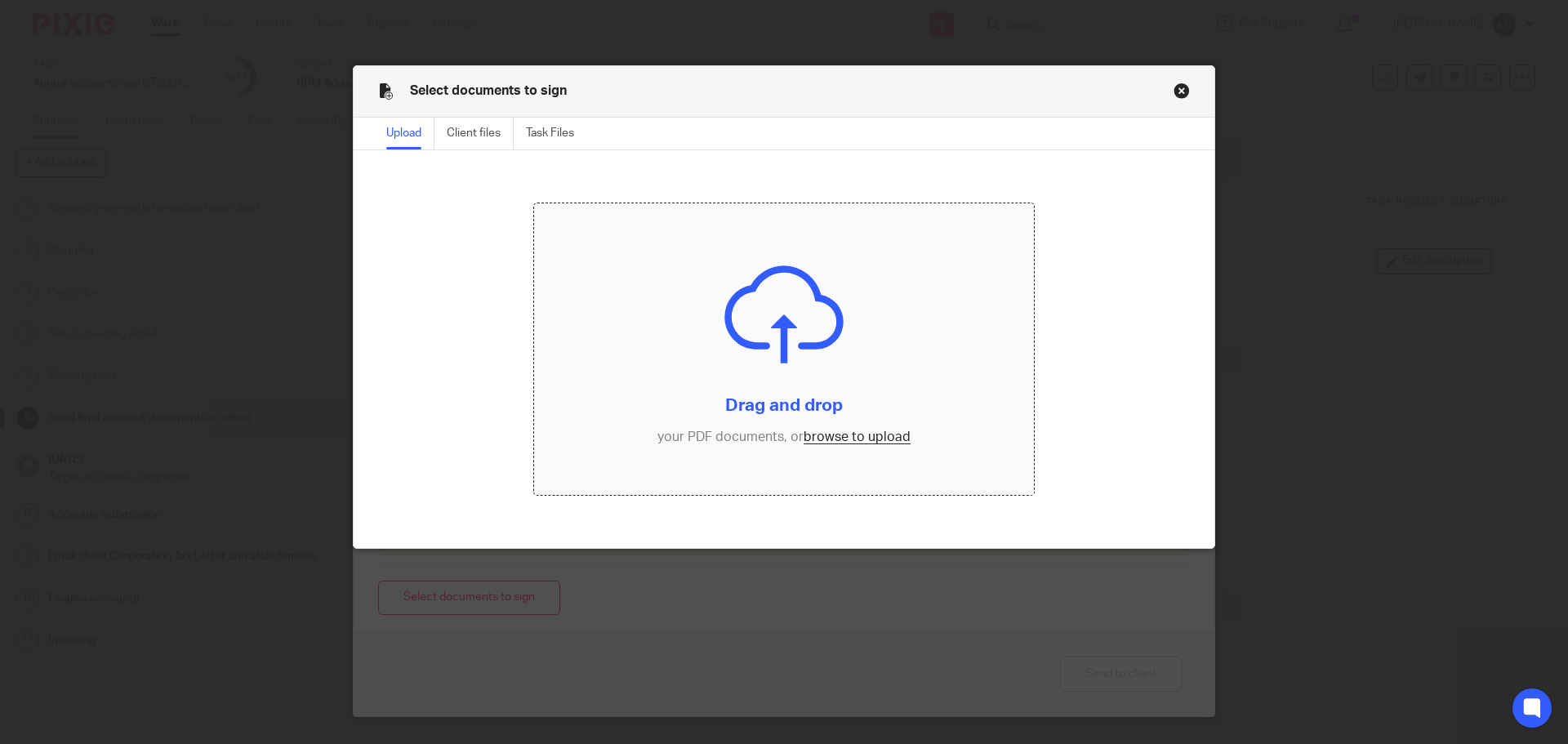
click at [858, 439] on input "file" at bounding box center [784, 349] width 501 height 292
drag, startPoint x: 836, startPoint y: 439, endPoint x: 1136, endPoint y: 393, distance: 303.5
click at [1146, 439] on div "Drag and drop your PDF documents, or browse to upload" at bounding box center [784, 350] width 861 height 399
click at [1181, 89] on button "Close modal" at bounding box center [1182, 90] width 16 height 16
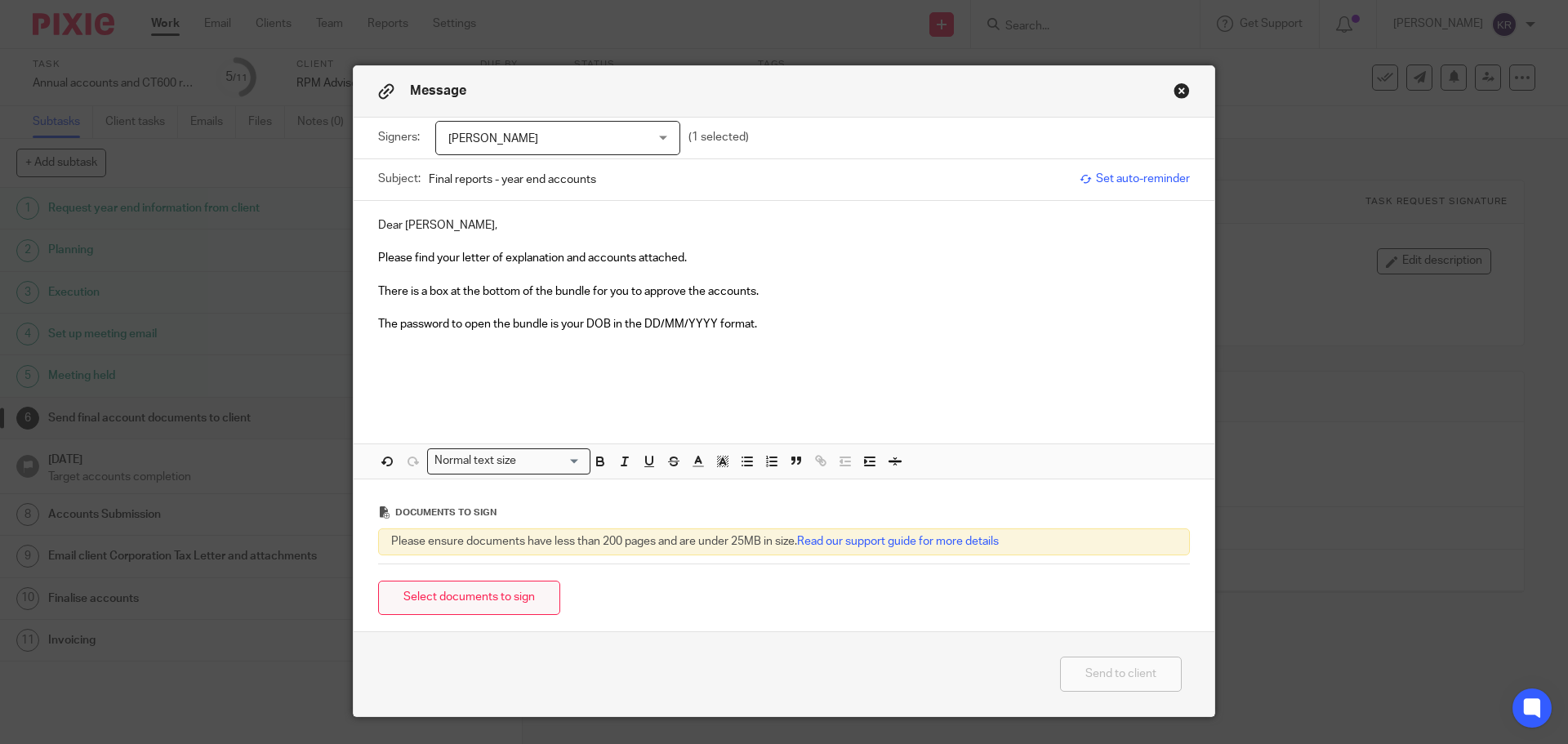
click at [496, 599] on button "Select documents to sign" at bounding box center [469, 597] width 182 height 35
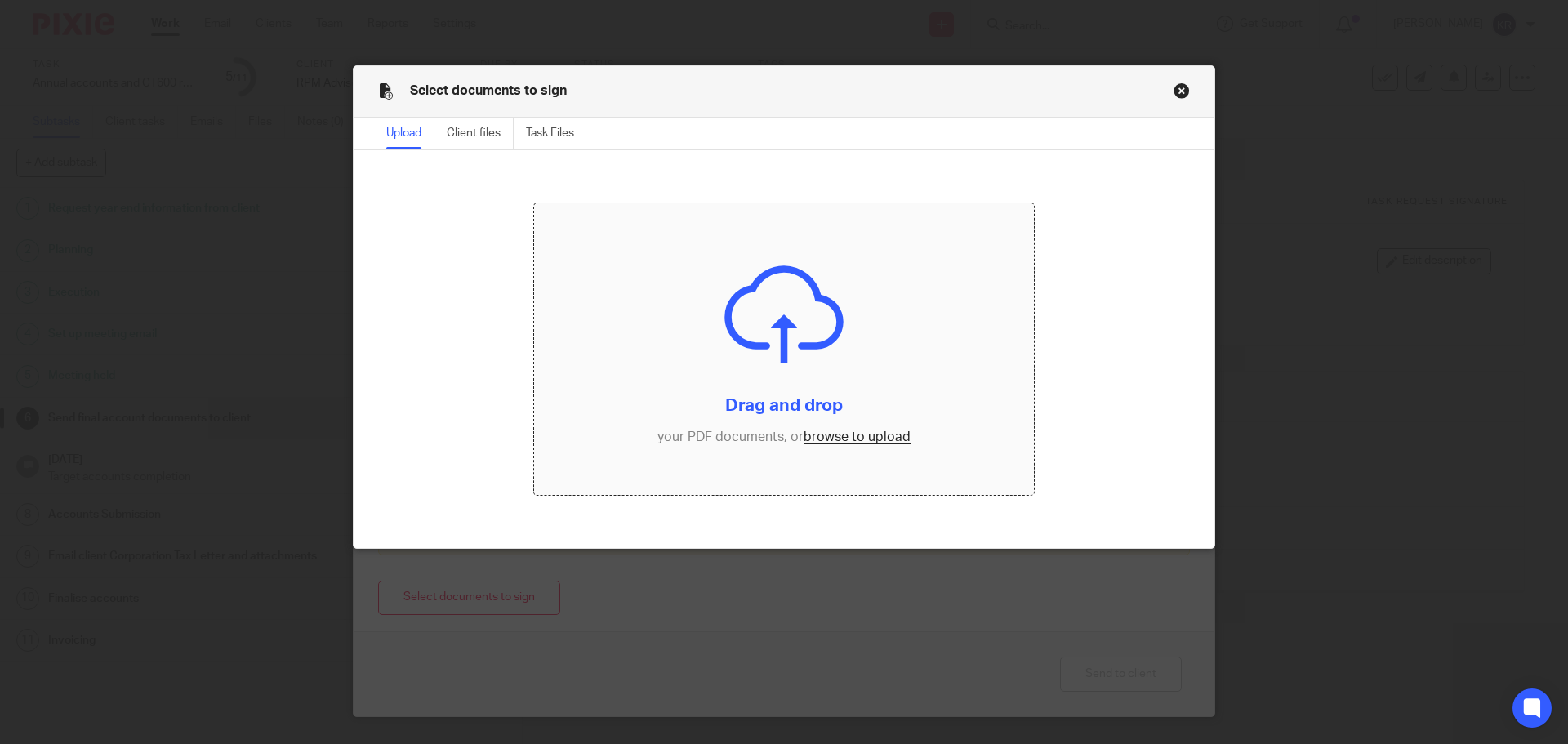
click at [855, 439] on input "file" at bounding box center [784, 349] width 501 height 292
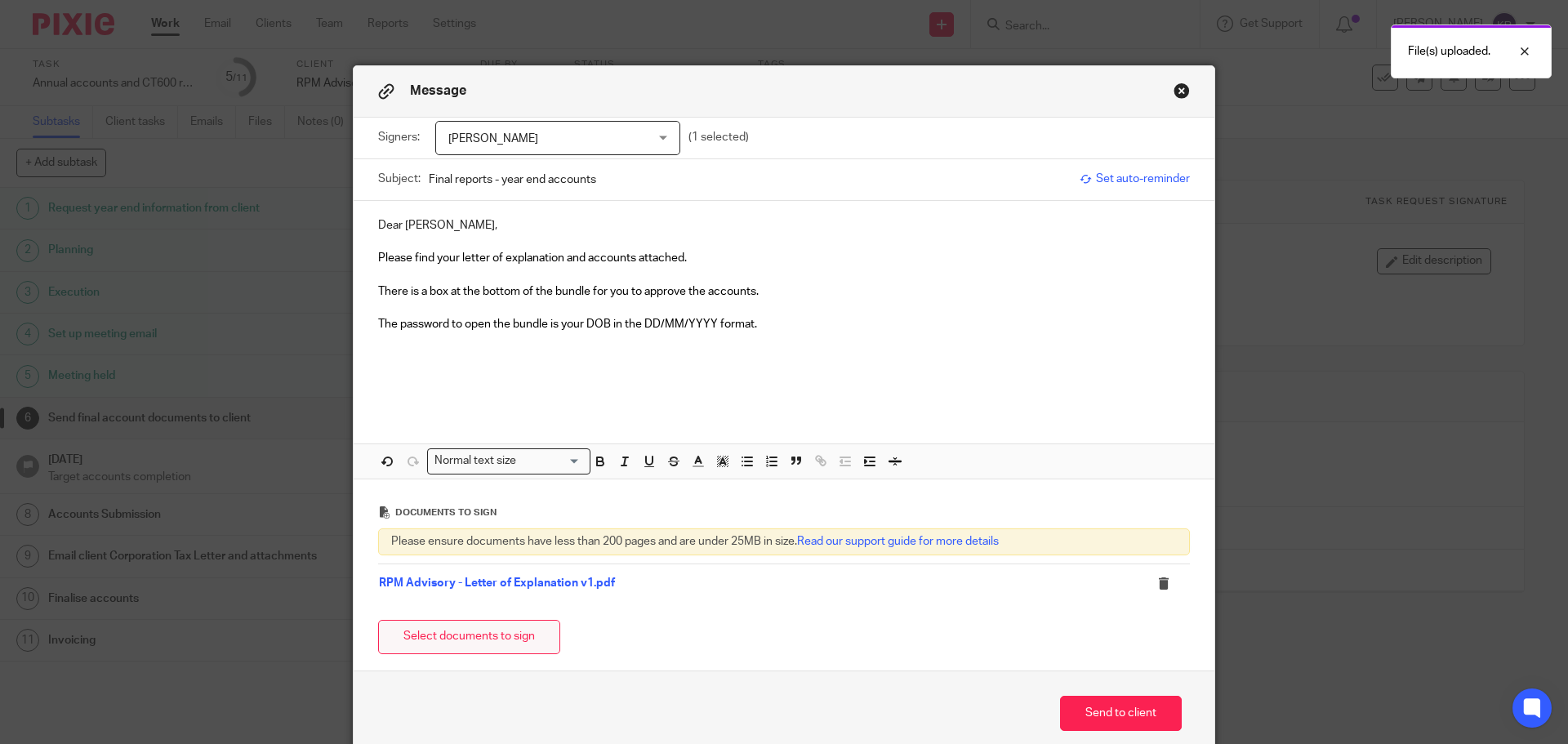
click at [495, 633] on button "Select documents to sign" at bounding box center [469, 637] width 182 height 35
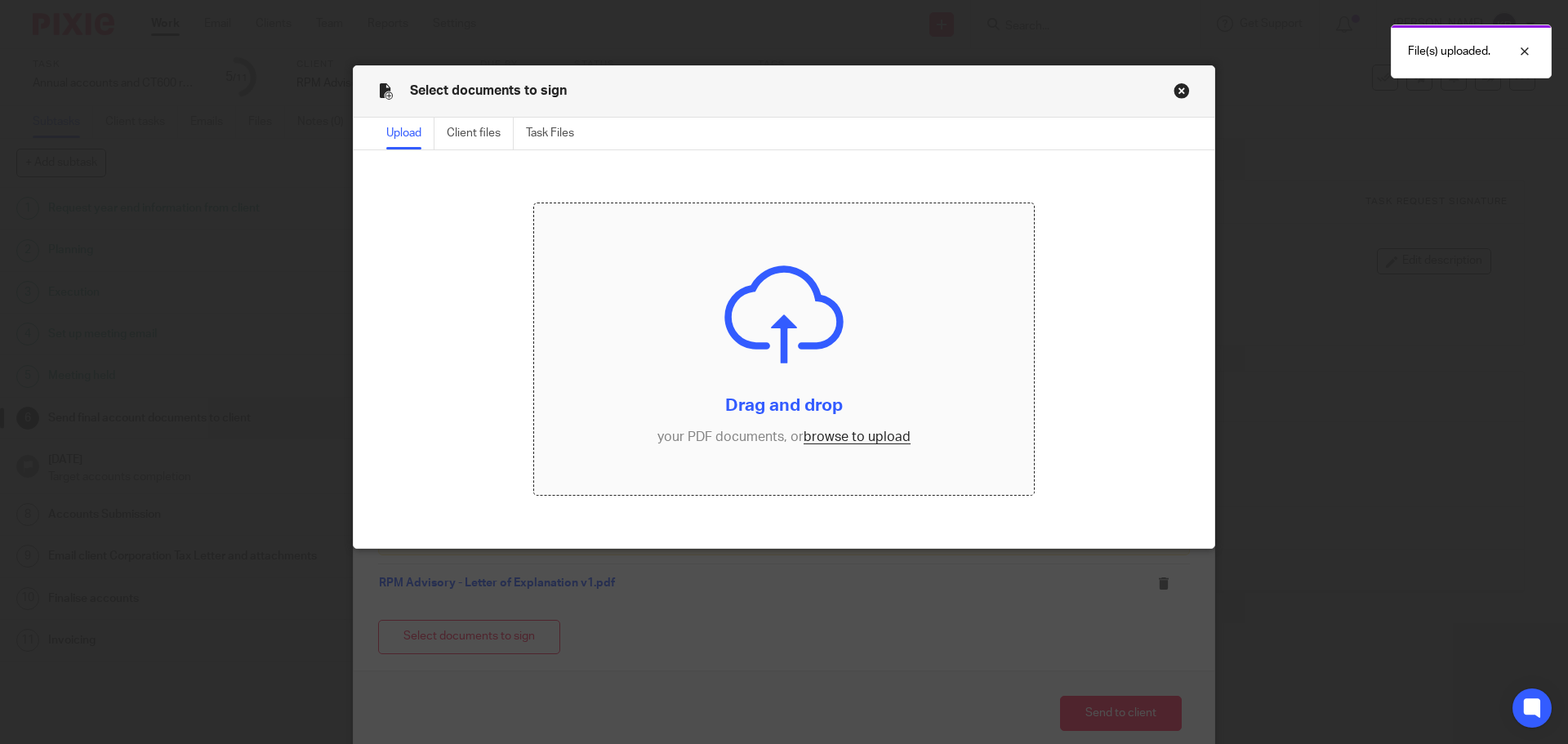
click at [838, 436] on input "file" at bounding box center [784, 349] width 501 height 292
click at [839, 436] on input "file" at bounding box center [784, 349] width 501 height 292
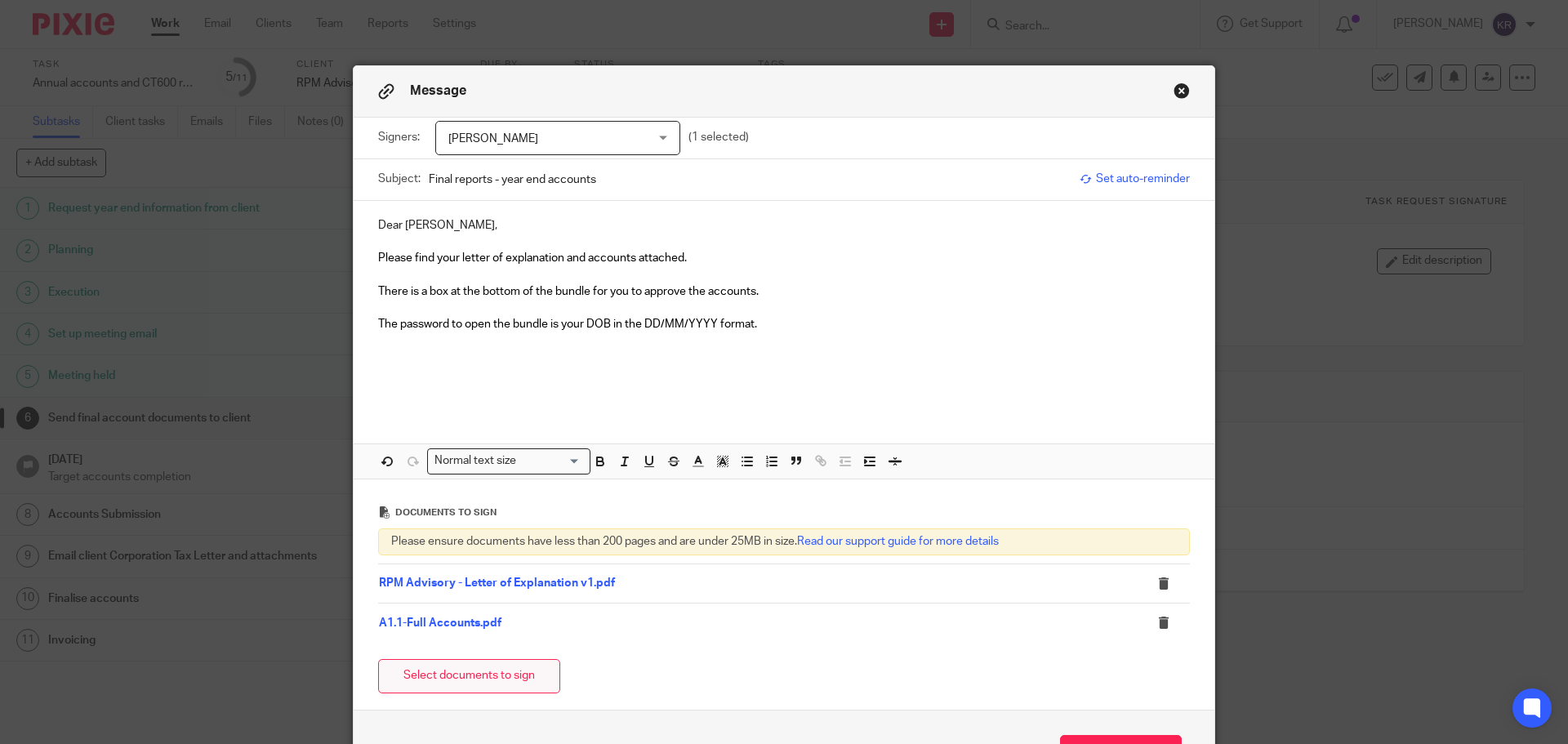
click at [502, 674] on button "Select documents to sign" at bounding box center [469, 676] width 182 height 35
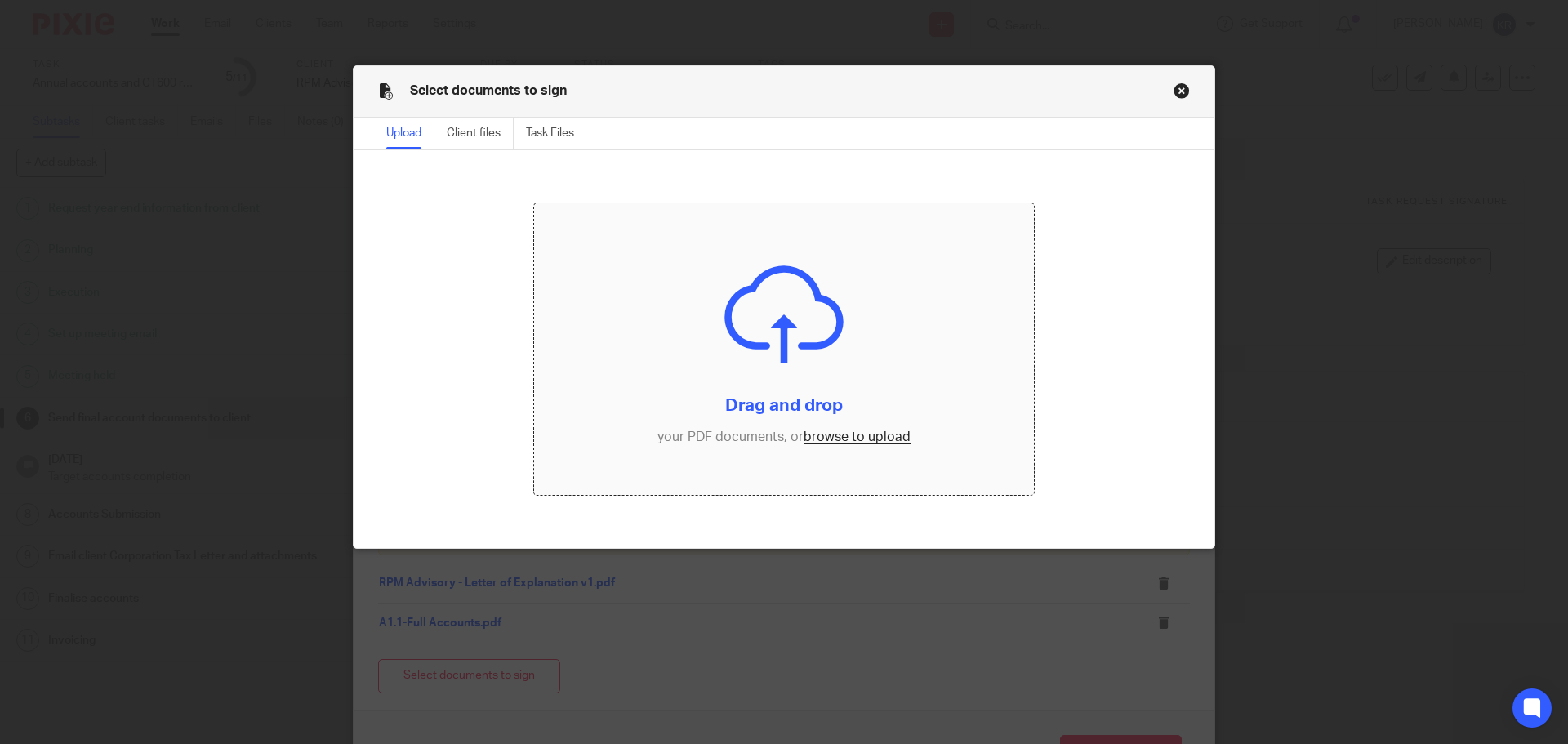
click at [839, 436] on input "file" at bounding box center [784, 349] width 501 height 292
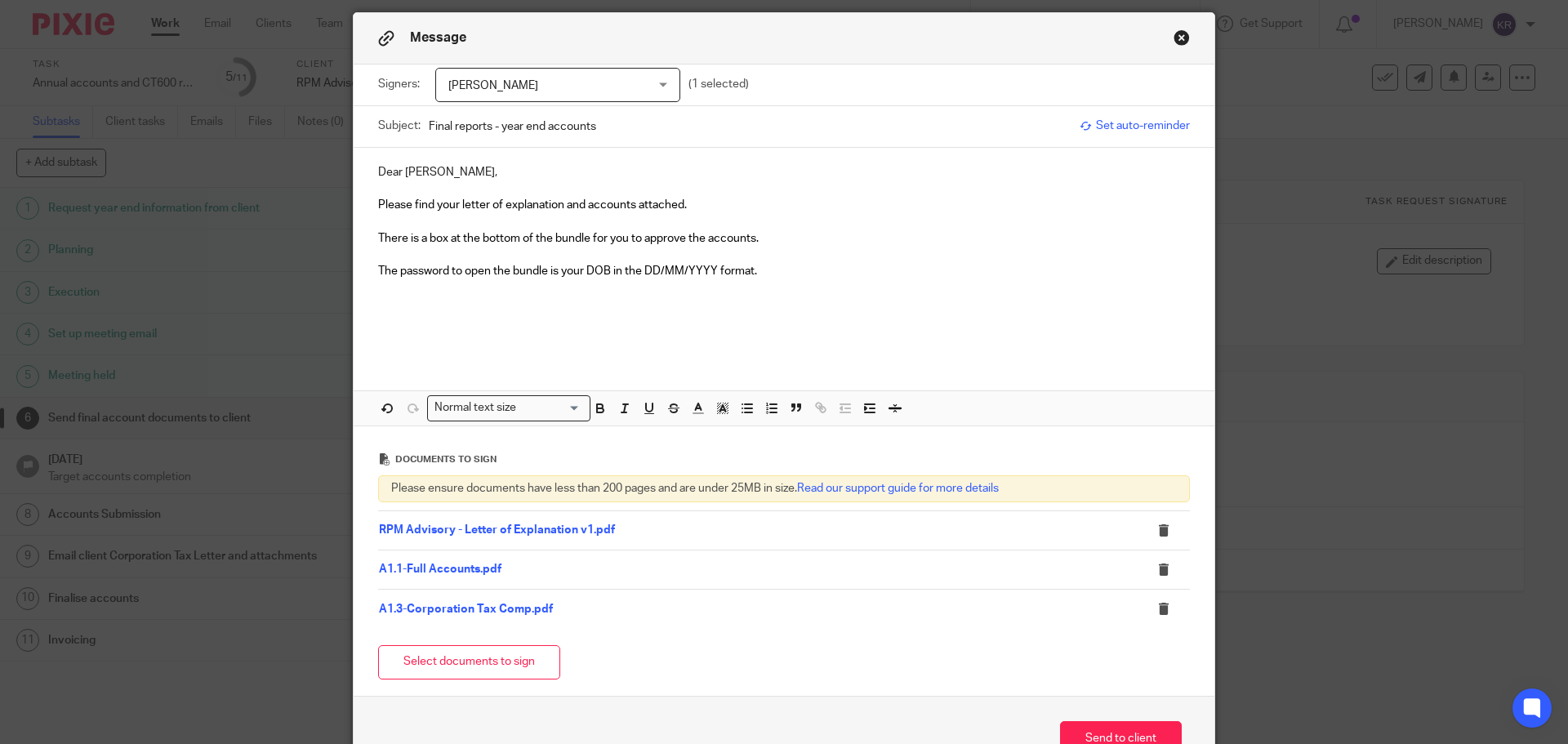
scroll to position [156, 0]
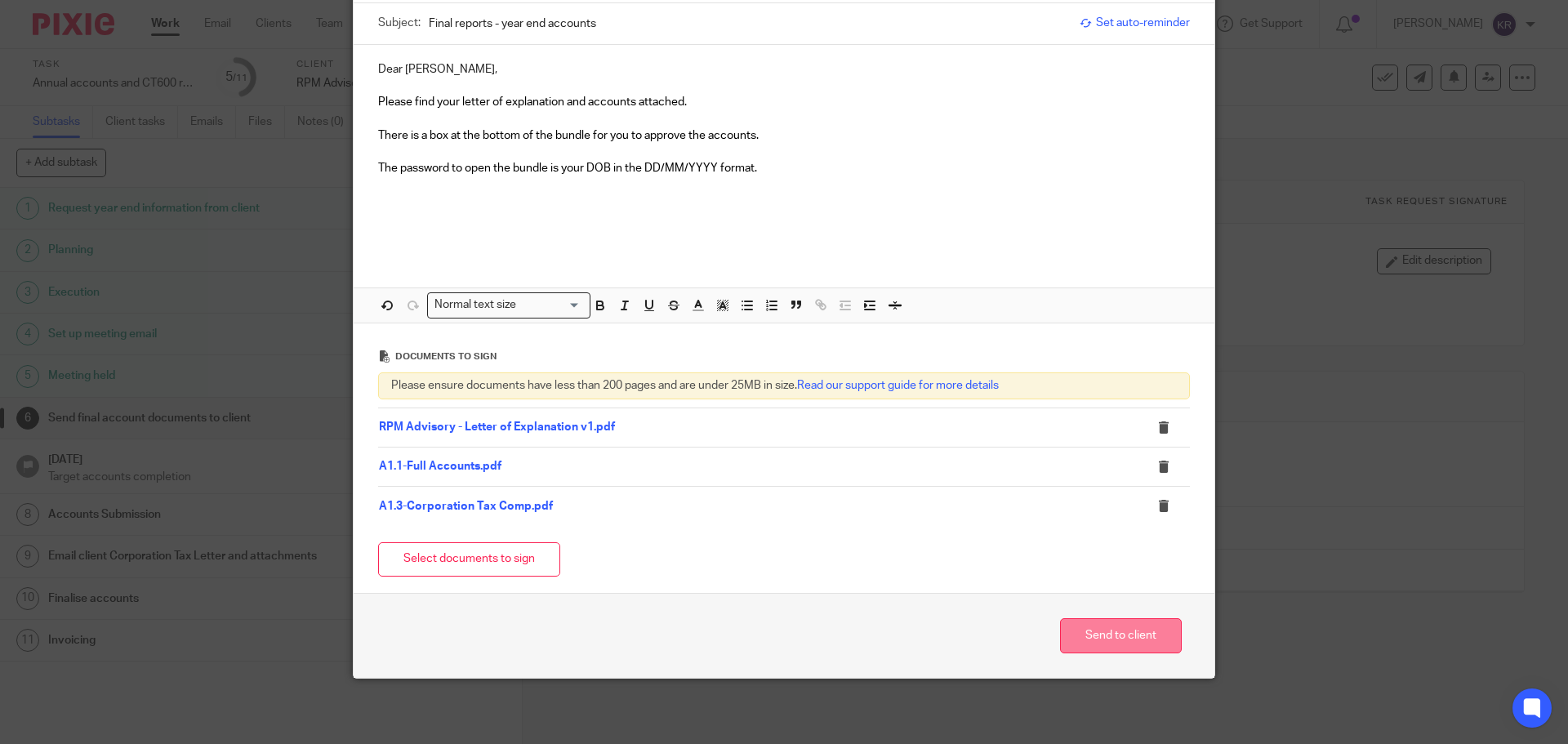
click at [1118, 628] on button "Send to client" at bounding box center [1121, 635] width 122 height 35
